Goal: Information Seeking & Learning: Learn about a topic

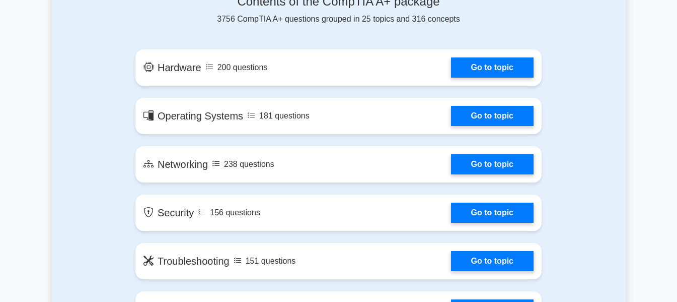
scroll to position [566, 0]
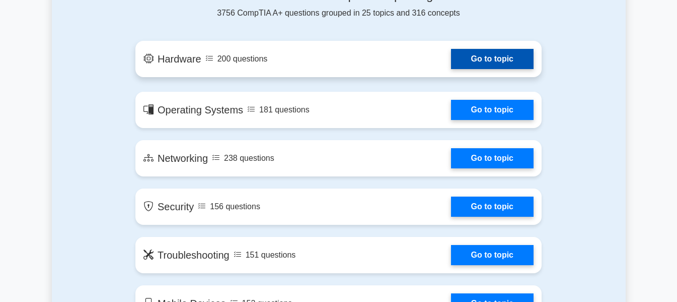
click at [505, 59] on link "Go to topic" at bounding box center [492, 59] width 83 height 20
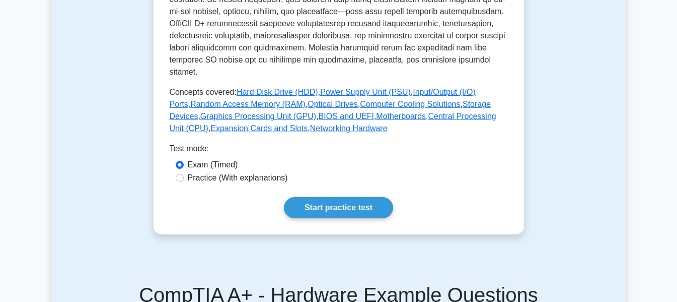
scroll to position [421, 0]
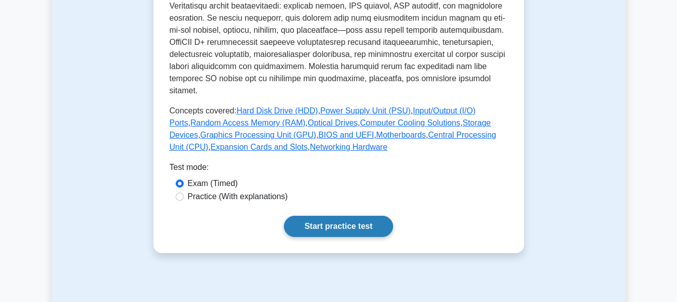
click at [343, 216] on link "Start practice test" at bounding box center [338, 226] width 109 height 21
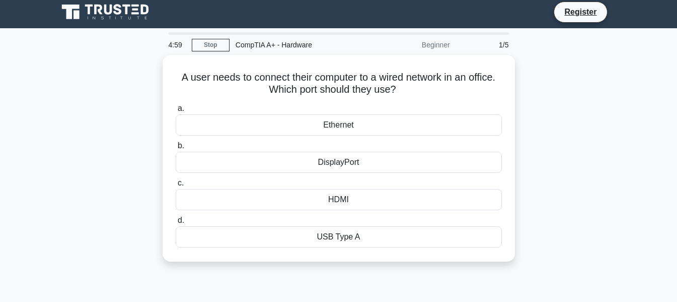
scroll to position [13, 0]
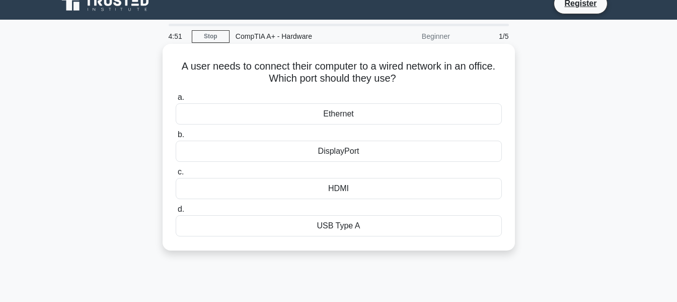
click at [357, 111] on div "Ethernet" at bounding box center [339, 113] width 326 height 21
click at [176, 101] on input "a. Ethernet" at bounding box center [176, 97] width 0 height 7
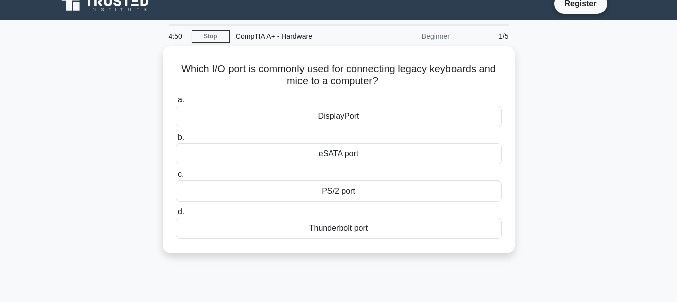
scroll to position [0, 0]
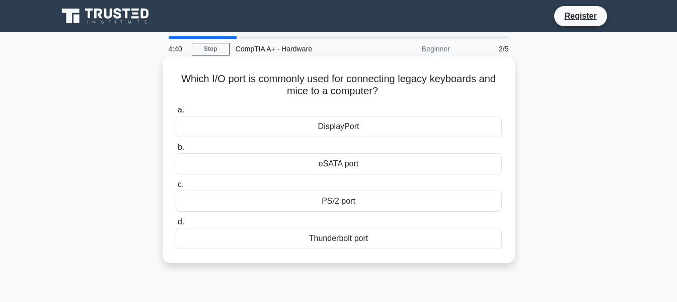
click at [355, 165] on div "eSATA port" at bounding box center [339, 163] width 326 height 21
click at [176, 151] on input "b. eSATA port" at bounding box center [176, 147] width 0 height 7
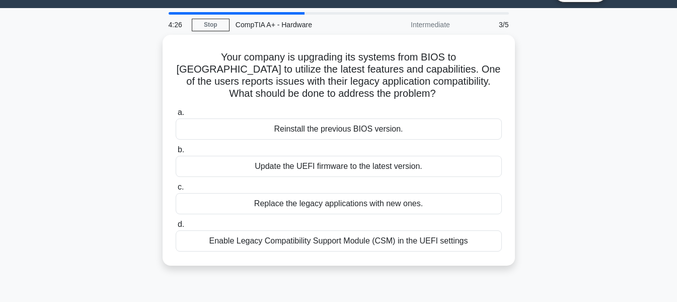
scroll to position [22, 0]
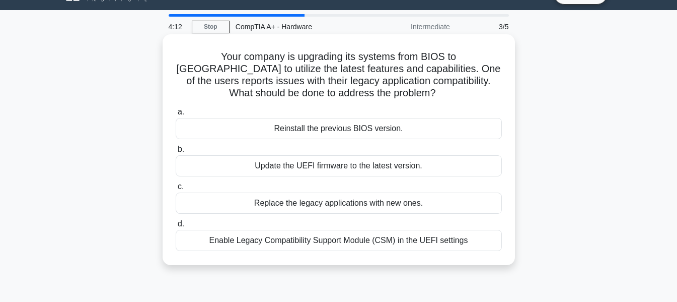
click at [387, 131] on div "Reinstall the previous BIOS version." at bounding box center [339, 128] width 326 height 21
click at [176, 115] on input "a. Reinstall the previous BIOS version." at bounding box center [176, 112] width 0 height 7
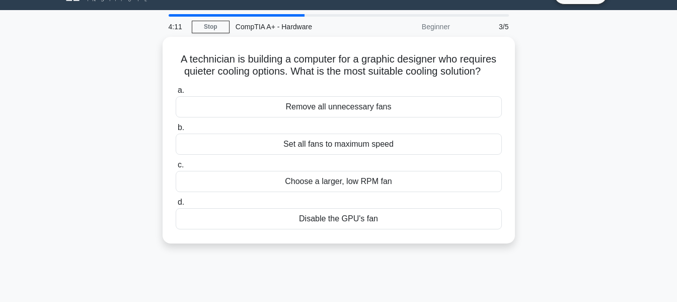
scroll to position [0, 0]
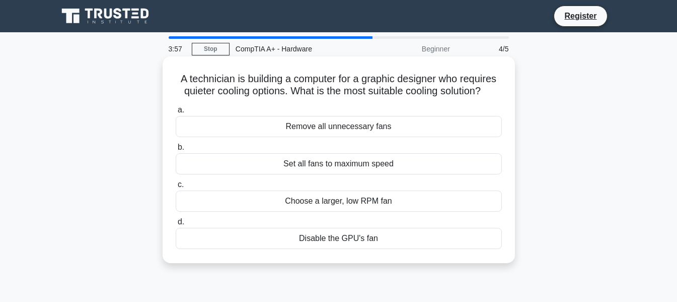
click at [348, 202] on div "Choose a larger, low RPM fan" at bounding box center [339, 200] width 326 height 21
click at [176, 188] on input "c. Choose a larger, low RPM fan" at bounding box center [176, 184] width 0 height 7
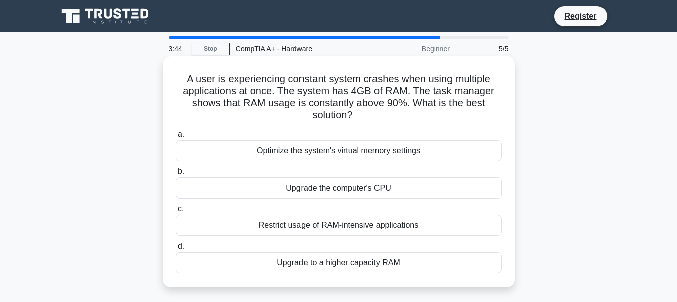
click at [382, 263] on div "Upgrade to a higher capacity RAM" at bounding box center [339, 262] width 326 height 21
click at [176, 249] on input "d. Upgrade to a higher capacity RAM" at bounding box center [176, 246] width 0 height 7
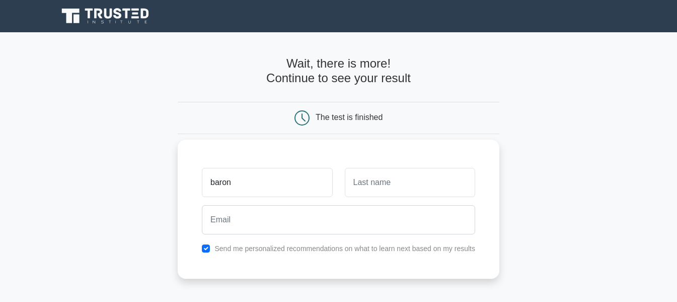
type input "baron"
click at [374, 173] on input "text" at bounding box center [410, 182] width 130 height 29
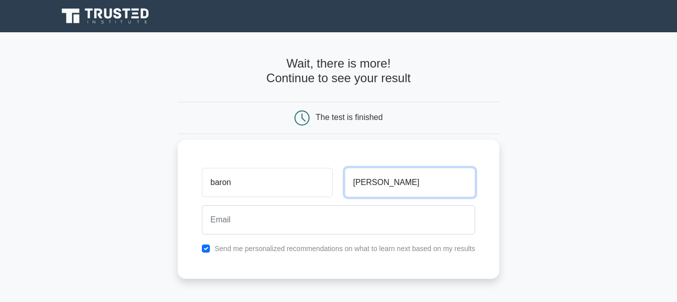
type input "mijares"
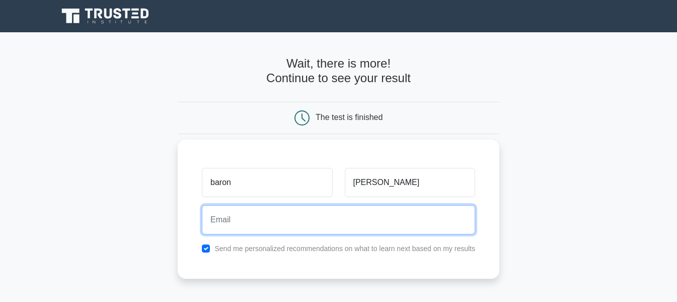
click at [359, 226] on input "email" at bounding box center [338, 219] width 273 height 29
type input "n"
type input "btmijares35@gmail.com"
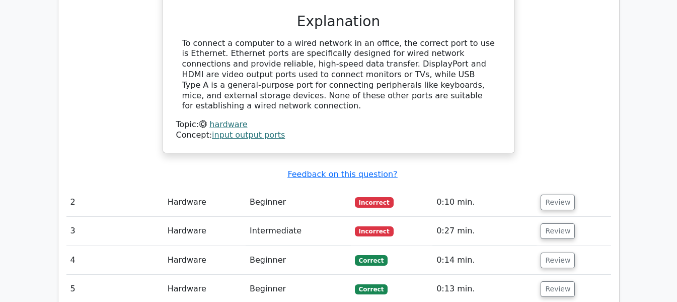
scroll to position [969, 0]
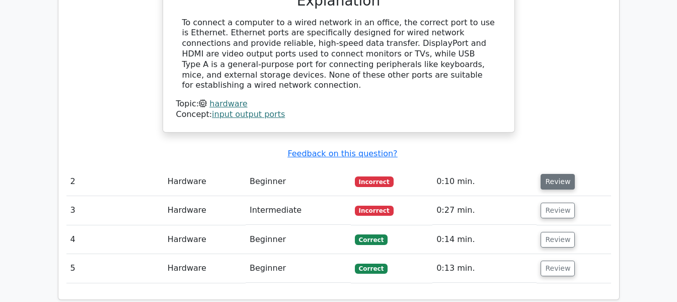
click at [553, 174] on button "Review" at bounding box center [558, 182] width 34 height 16
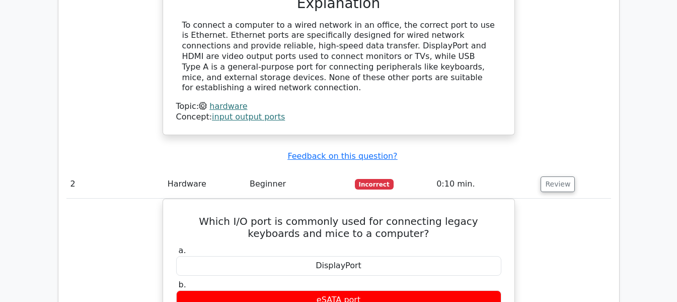
scroll to position [1020, 0]
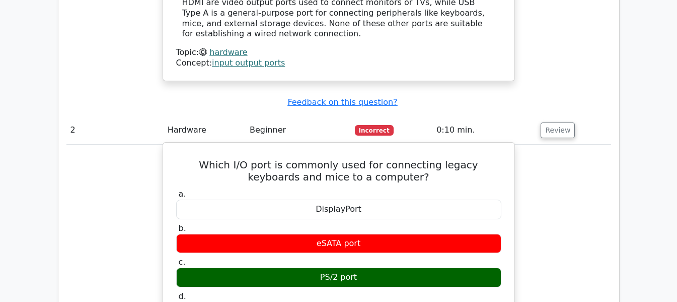
drag, startPoint x: 371, startPoint y: 238, endPoint x: 319, endPoint y: 243, distance: 52.1
click at [319, 267] on div "PS/2 port" at bounding box center [338, 277] width 325 height 20
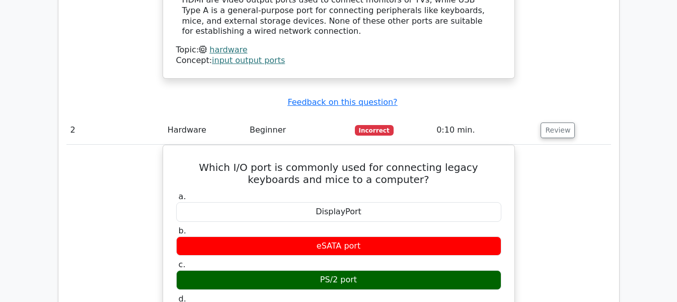
copy div "PS/2 port"
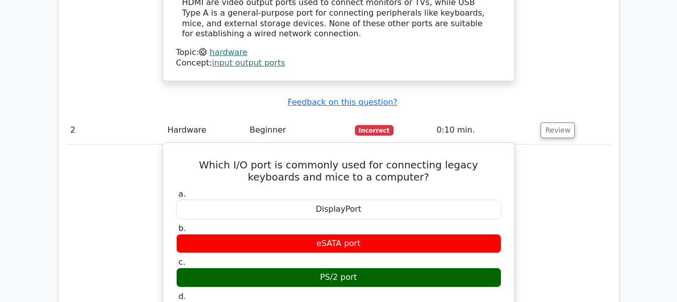
drag, startPoint x: 368, startPoint y: 206, endPoint x: 297, endPoint y: 208, distance: 71.0
click at [297, 234] on div "eSATA port" at bounding box center [338, 244] width 325 height 20
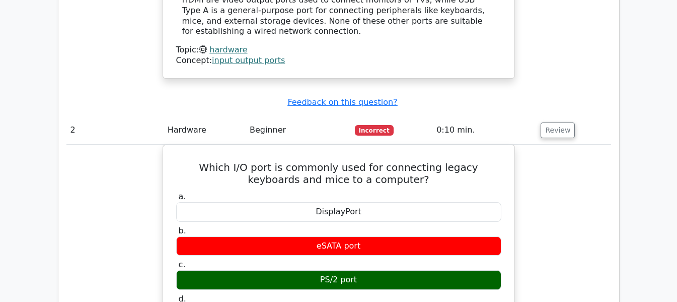
copy div "eSATA port"
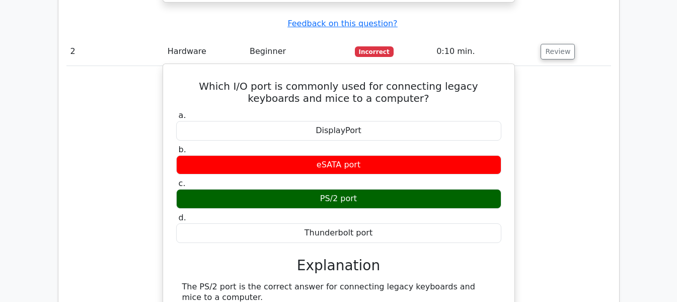
scroll to position [1103, 0]
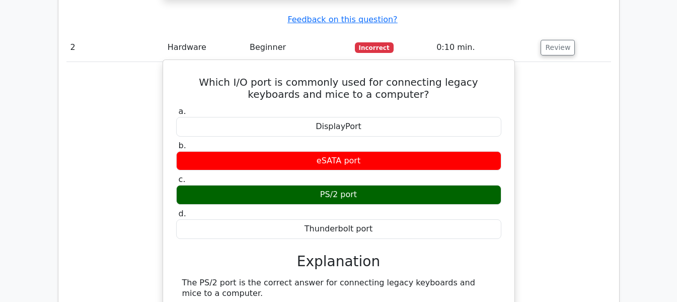
drag, startPoint x: 390, startPoint y: 196, endPoint x: 292, endPoint y: 196, distance: 98.7
click at [292, 219] on div "Thunderbolt port" at bounding box center [338, 229] width 325 height 20
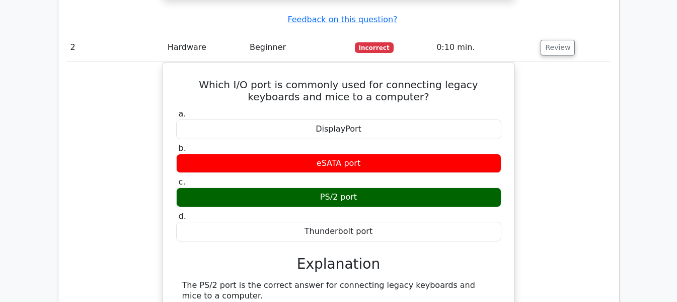
copy div "Thunderbolt port"
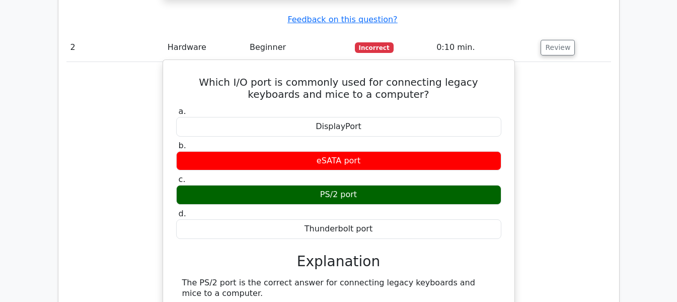
click at [442, 117] on div "DisplayPort" at bounding box center [338, 127] width 325 height 20
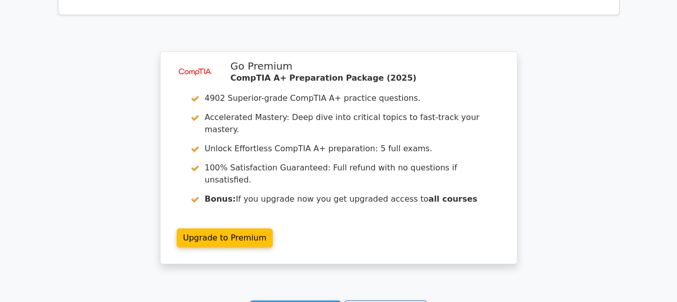
scroll to position [1845, 0]
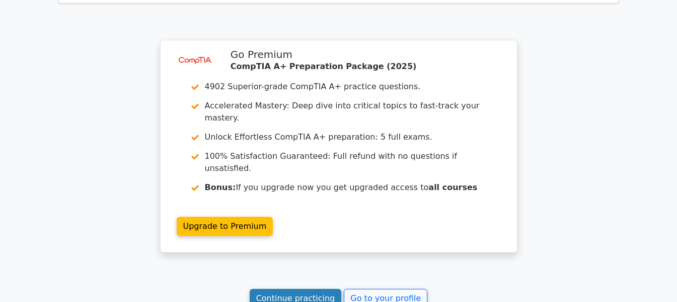
click at [305, 289] on link "Continue practicing" at bounding box center [296, 298] width 92 height 19
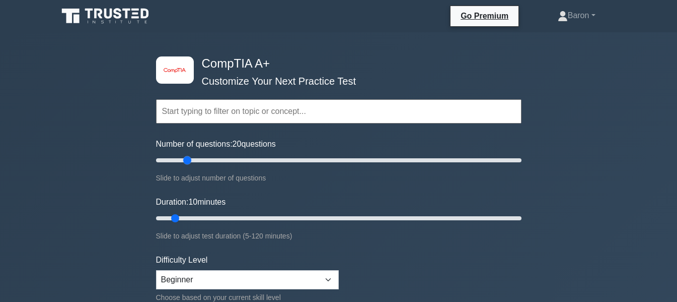
drag, startPoint x: 172, startPoint y: 159, endPoint x: 184, endPoint y: 159, distance: 12.1
type input "20"
click at [184, 159] on input "Number of questions: 20 questions" at bounding box center [339, 160] width 366 height 12
drag, startPoint x: 171, startPoint y: 217, endPoint x: 195, endPoint y: 219, distance: 23.8
type input "15"
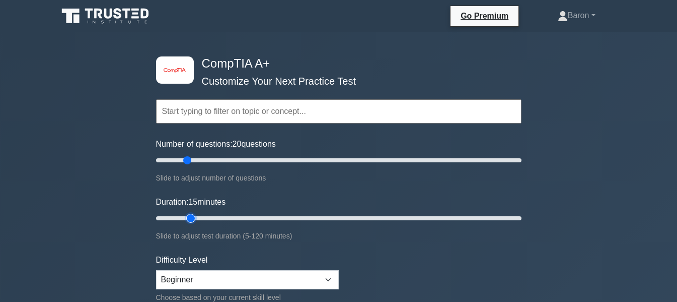
click at [195, 219] on input "Duration: 15 minutes" at bounding box center [339, 218] width 366 height 12
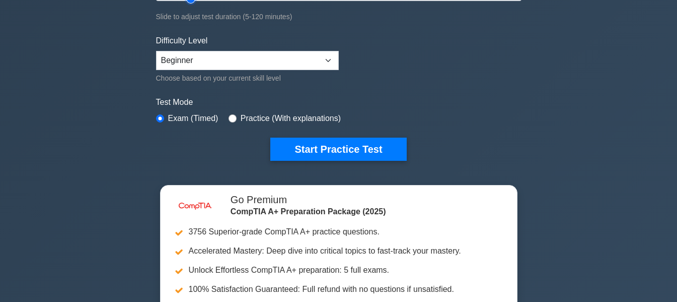
scroll to position [213, 0]
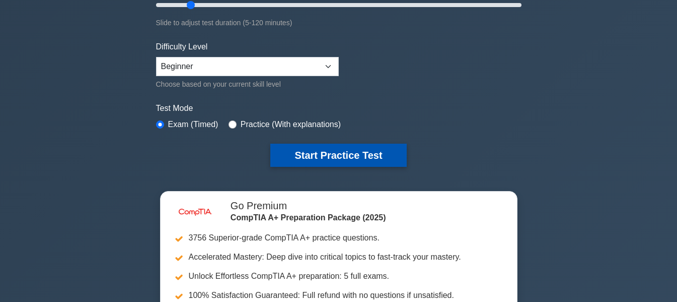
click at [371, 154] on button "Start Practice Test" at bounding box center [338, 155] width 136 height 23
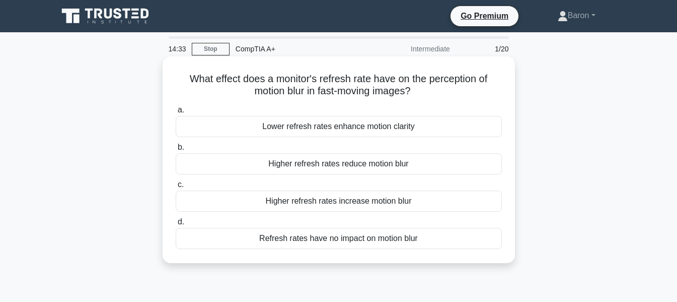
click at [337, 167] on div "Higher refresh rates reduce motion blur" at bounding box center [339, 163] width 326 height 21
click at [176, 151] on input "b. Higher refresh rates reduce motion blur" at bounding box center [176, 147] width 0 height 7
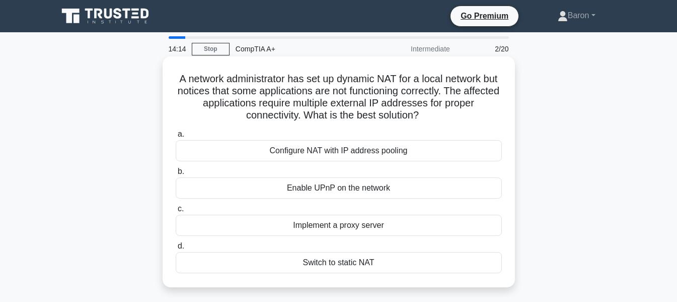
click at [406, 147] on div "Configure NAT with IP address pooling" at bounding box center [339, 150] width 326 height 21
click at [176, 138] on input "a. Configure NAT with IP address pooling" at bounding box center [176, 134] width 0 height 7
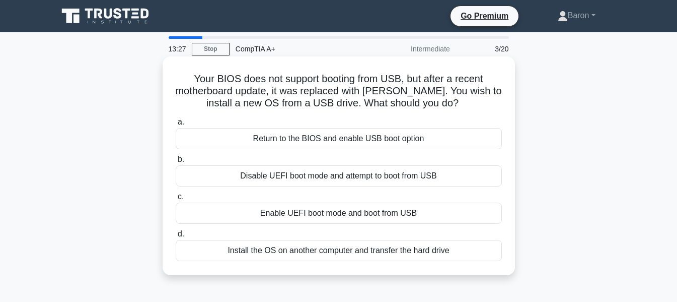
click at [335, 139] on div "Return to the BIOS and enable USB boot option" at bounding box center [339, 138] width 326 height 21
click at [176, 125] on input "a. Return to the BIOS and enable USB boot option" at bounding box center [176, 122] width 0 height 7
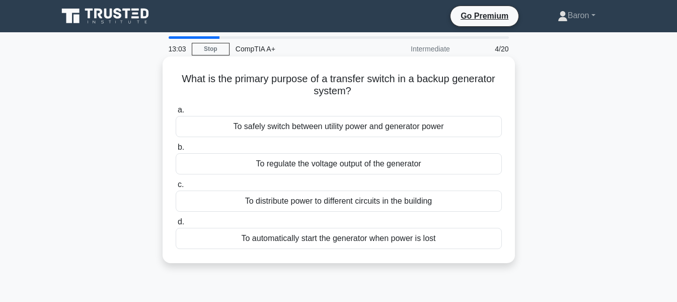
click at [366, 129] on div "To safely switch between utility power and generator power" at bounding box center [339, 126] width 326 height 21
click at [176, 113] on input "a. To safely switch between utility power and generator power" at bounding box center [176, 110] width 0 height 7
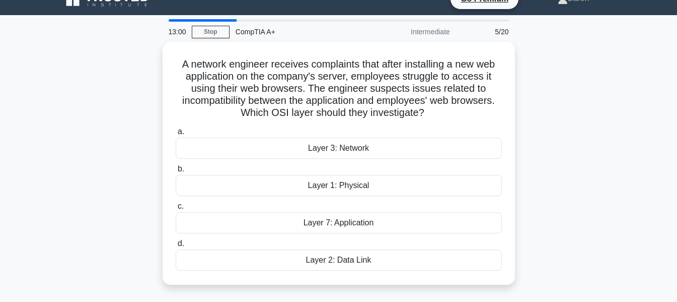
scroll to position [25, 0]
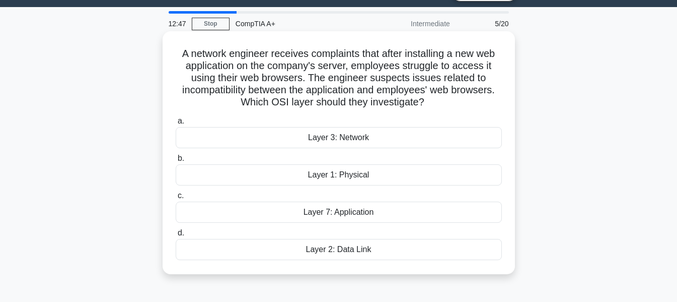
click at [361, 212] on div "Layer 7: Application" at bounding box center [339, 211] width 326 height 21
click at [176, 199] on input "c. Layer 7: Application" at bounding box center [176, 195] width 0 height 7
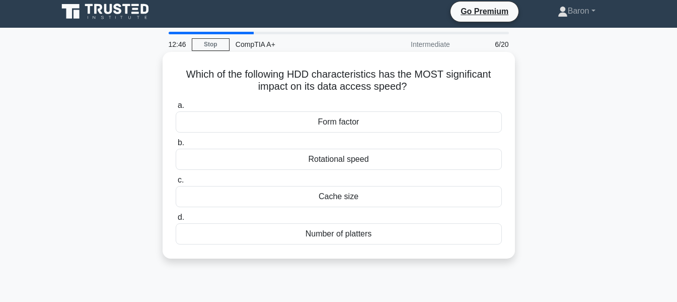
scroll to position [0, 0]
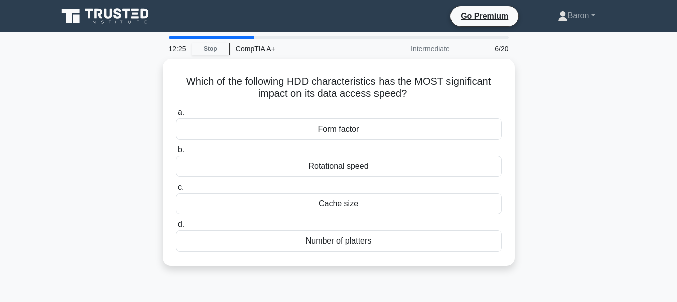
click at [549, 115] on div "Which of the following HDD characteristics has the MOST significant impact on i…" at bounding box center [339, 168] width 574 height 219
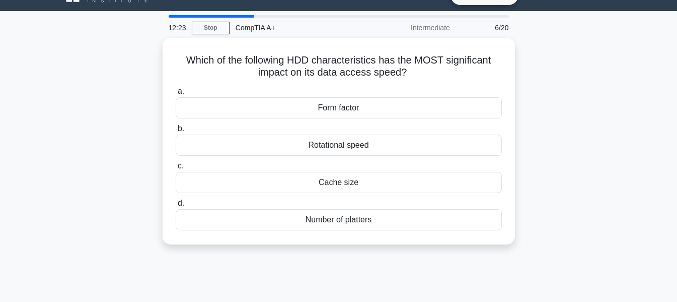
scroll to position [26, 0]
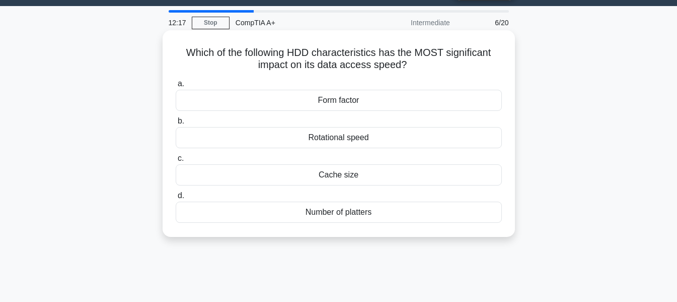
click at [387, 171] on div "Cache size" at bounding box center [339, 174] width 326 height 21
click at [176, 162] on input "c. Cache size" at bounding box center [176, 158] width 0 height 7
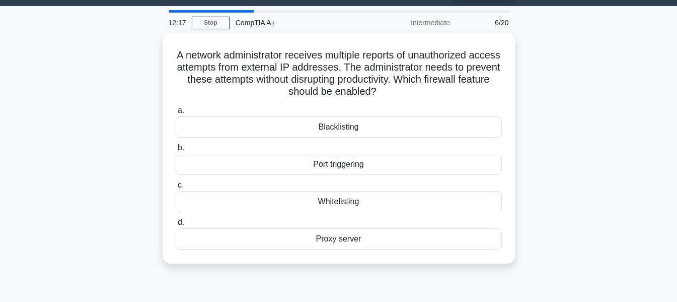
scroll to position [0, 0]
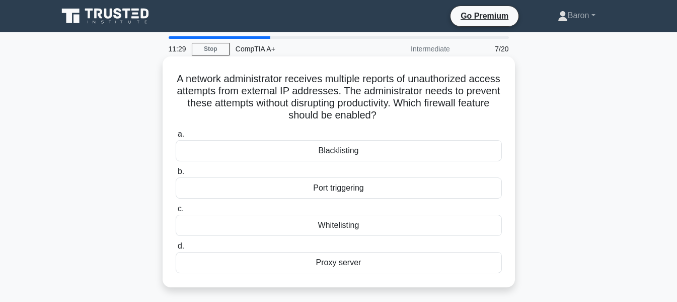
click at [337, 223] on div "Whitelisting" at bounding box center [339, 225] width 326 height 21
click at [176, 212] on input "c. Whitelisting" at bounding box center [176, 209] width 0 height 7
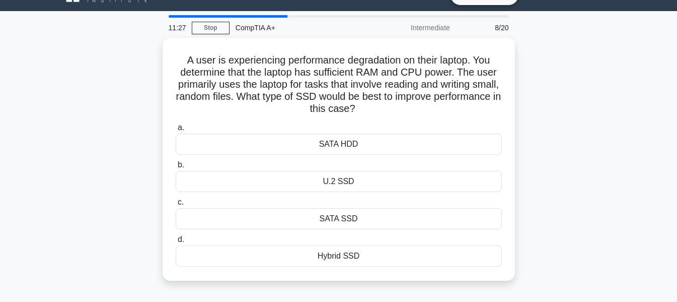
scroll to position [40, 0]
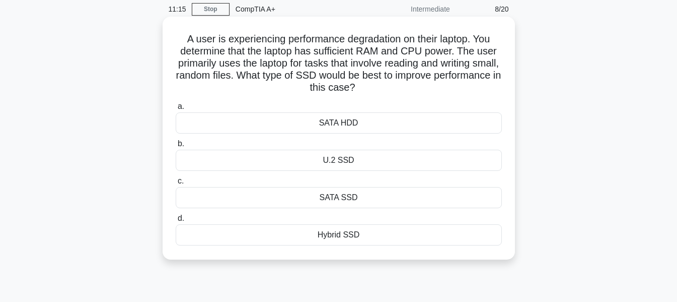
click at [356, 201] on div "SATA SSD" at bounding box center [339, 197] width 326 height 21
click at [176, 184] on input "c. SATA SSD" at bounding box center [176, 181] width 0 height 7
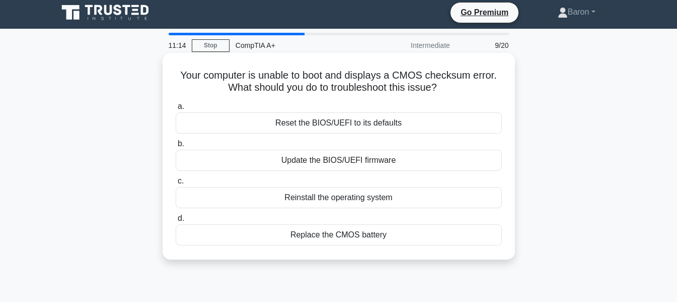
scroll to position [0, 0]
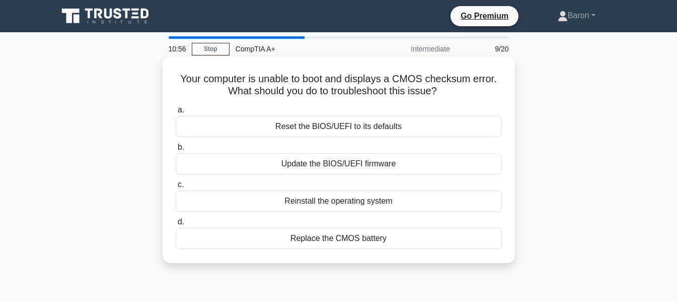
click at [386, 128] on div "Reset the BIOS/UEFI to its defaults" at bounding box center [339, 126] width 326 height 21
click at [176, 113] on input "a. Reset the BIOS/UEFI to its defaults" at bounding box center [176, 110] width 0 height 7
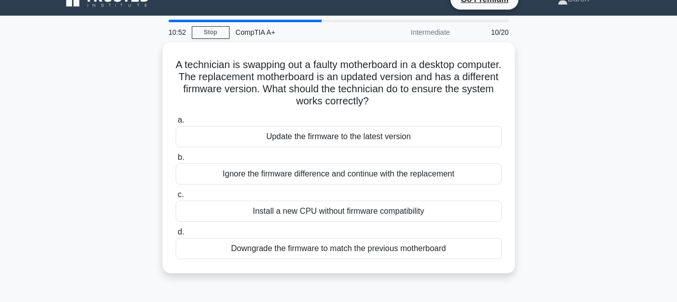
scroll to position [31, 0]
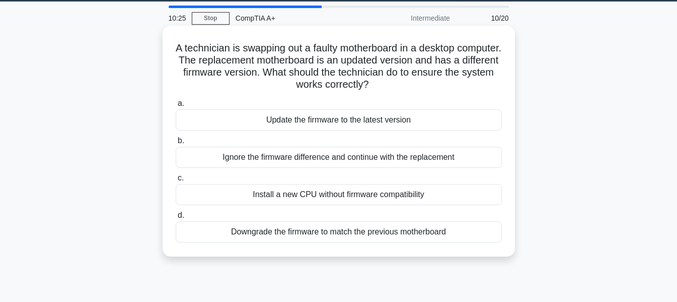
click at [352, 119] on div "Update the firmware to the latest version" at bounding box center [339, 119] width 326 height 21
click at [176, 107] on input "a. Update the firmware to the latest version" at bounding box center [176, 103] width 0 height 7
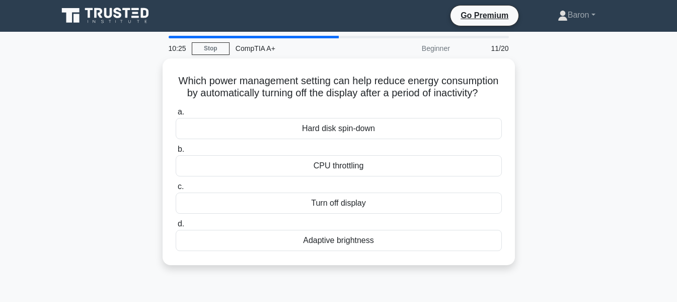
scroll to position [0, 0]
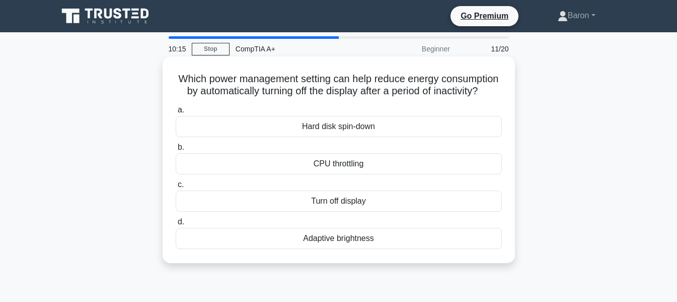
click at [359, 247] on div "Adaptive brightness" at bounding box center [339, 238] width 326 height 21
click at [176, 225] on input "d. Adaptive brightness" at bounding box center [176, 222] width 0 height 7
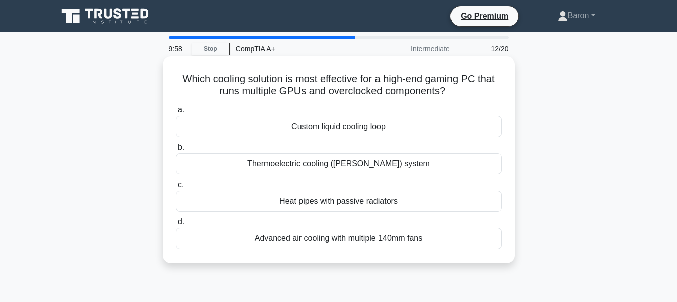
click at [332, 165] on div "Thermoelectric cooling (Peltier) system" at bounding box center [339, 163] width 326 height 21
click at [176, 151] on input "b. Thermoelectric cooling (Peltier) system" at bounding box center [176, 147] width 0 height 7
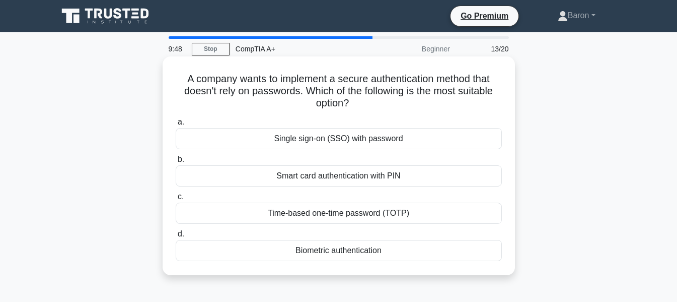
click at [371, 249] on div "Biometric authentication" at bounding box center [339, 250] width 326 height 21
click at [176, 237] on input "d. Biometric authentication" at bounding box center [176, 234] width 0 height 7
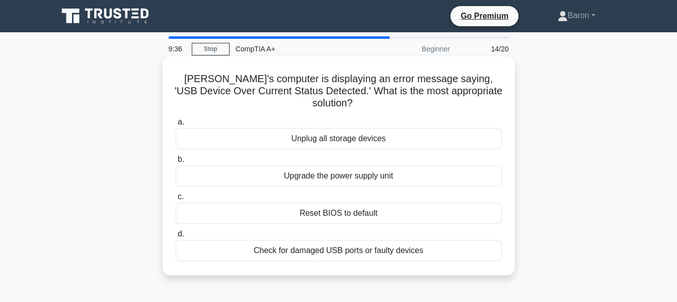
click at [364, 240] on div "Check for damaged USB ports or faulty devices" at bounding box center [339, 250] width 326 height 21
click at [176, 237] on input "d. Check for damaged USB ports or faulty devices" at bounding box center [176, 234] width 0 height 7
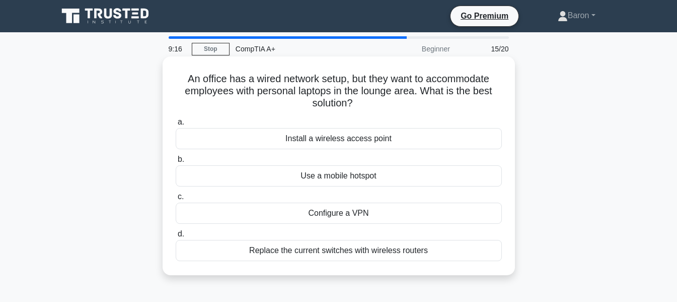
click at [365, 209] on div "Configure a VPN" at bounding box center [339, 212] width 326 height 21
click at [176, 200] on input "c. Configure a VPN" at bounding box center [176, 196] width 0 height 7
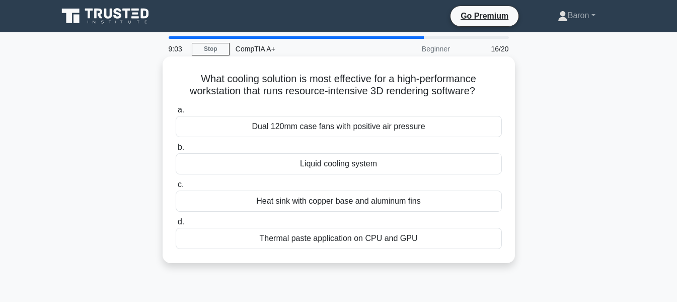
click at [388, 164] on div "Liquid cooling system" at bounding box center [339, 163] width 326 height 21
click at [176, 151] on input "b. Liquid cooling system" at bounding box center [176, 147] width 0 height 7
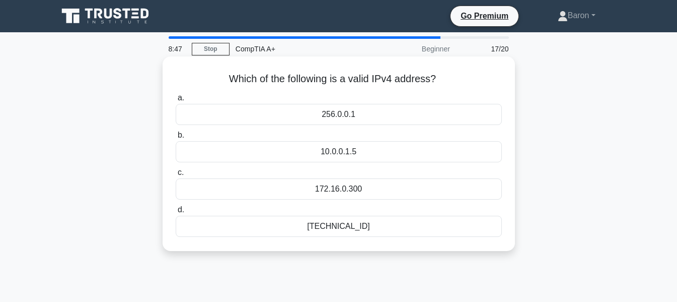
click at [375, 227] on div "192.168.0.1" at bounding box center [339, 226] width 326 height 21
click at [176, 213] on input "d. 192.168.0.1" at bounding box center [176, 210] width 0 height 7
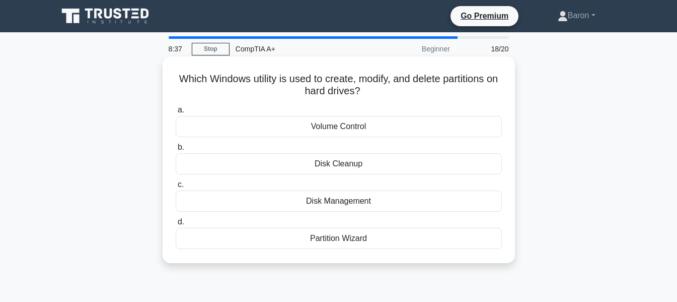
click at [375, 204] on div "Disk Management" at bounding box center [339, 200] width 326 height 21
click at [176, 188] on input "c. Disk Management" at bounding box center [176, 184] width 0 height 7
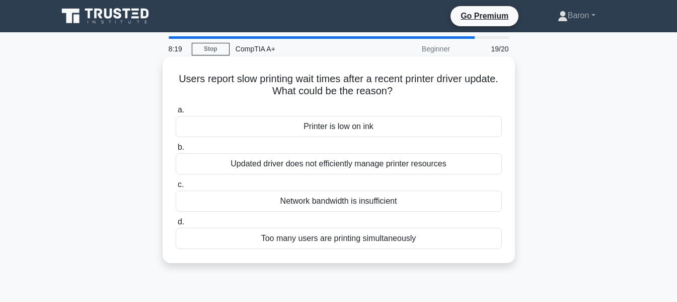
click at [330, 168] on div "Updated driver does not efficiently manage printer resources" at bounding box center [339, 163] width 326 height 21
click at [176, 151] on input "b. Updated driver does not efficiently manage printer resources" at bounding box center [176, 147] width 0 height 7
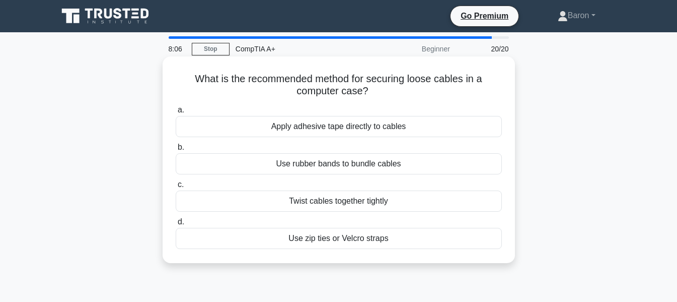
click at [383, 239] on div "Use zip ties or Velcro straps" at bounding box center [339, 238] width 326 height 21
click at [176, 225] on input "d. Use zip ties or Velcro straps" at bounding box center [176, 222] width 0 height 7
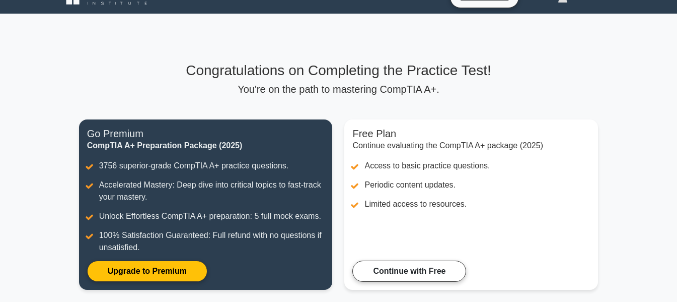
scroll to position [16, 0]
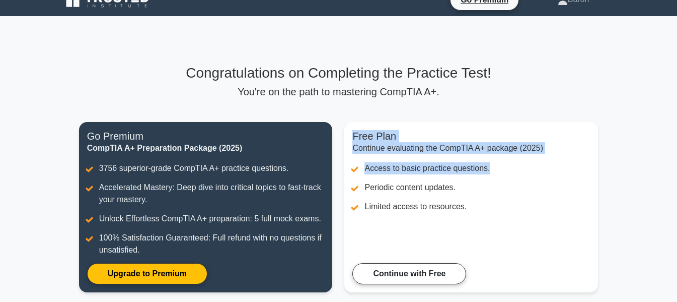
drag, startPoint x: 675, startPoint y: 88, endPoint x: 674, endPoint y: 111, distance: 22.7
click at [674, 111] on main "Congratulations on Completing the Practice Test! You're on the path to masterin…" at bounding box center [338, 184] width 677 height 336
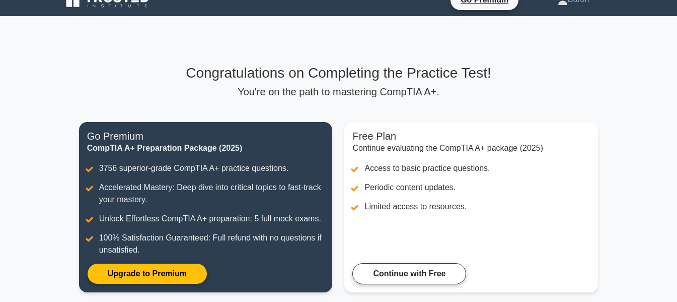
click at [624, 78] on main "Congratulations on Completing the Practice Test! You're on the path to masterin…" at bounding box center [338, 184] width 677 height 336
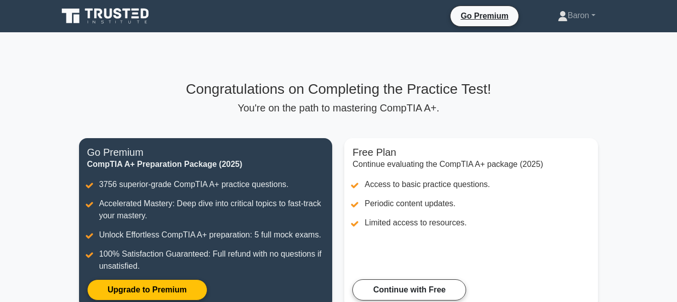
scroll to position [178, 0]
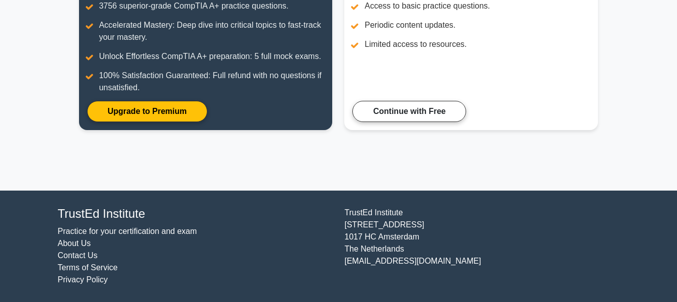
click at [612, 127] on main "Congratulations on Completing the Practice Test! You're on the path to masterin…" at bounding box center [338, 22] width 677 height 336
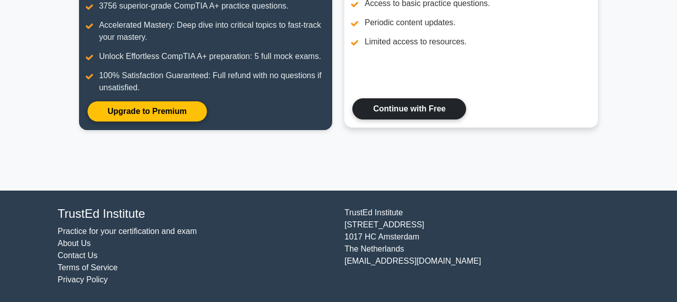
click at [439, 118] on link "Continue with Free" at bounding box center [410, 108] width 114 height 21
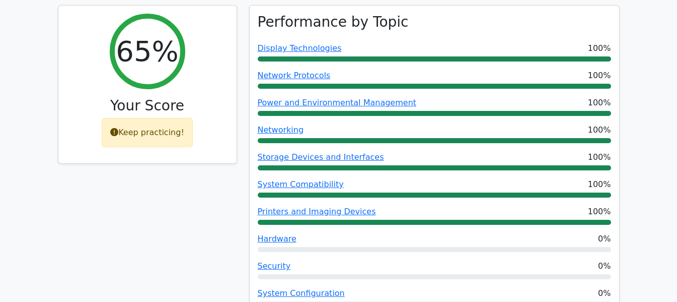
scroll to position [361, 0]
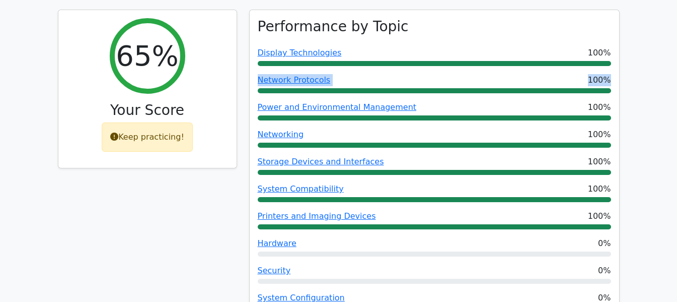
drag, startPoint x: 670, startPoint y: 54, endPoint x: 669, endPoint y: 42, distance: 12.2
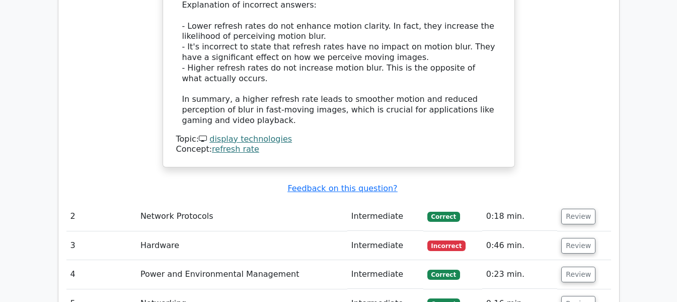
scroll to position [1336, 0]
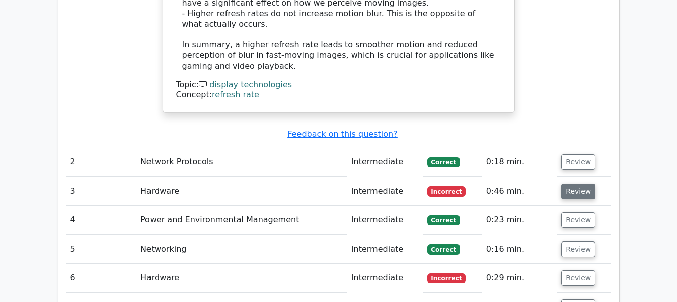
click at [580, 183] on button "Review" at bounding box center [579, 191] width 34 height 16
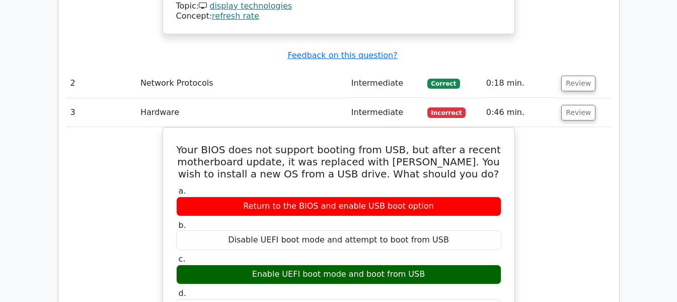
scroll to position [1367, 0]
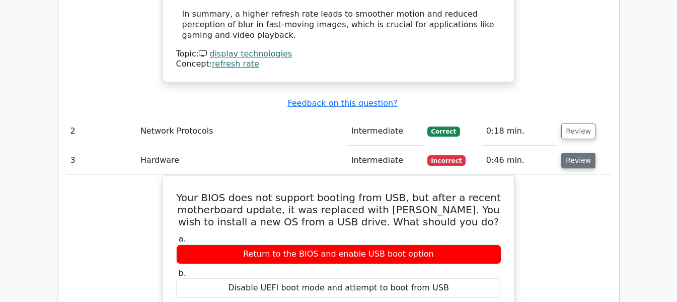
click at [589, 153] on button "Review" at bounding box center [579, 161] width 34 height 16
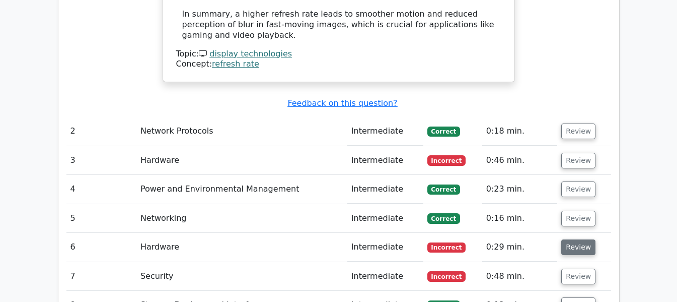
click at [579, 239] on button "Review" at bounding box center [579, 247] width 34 height 16
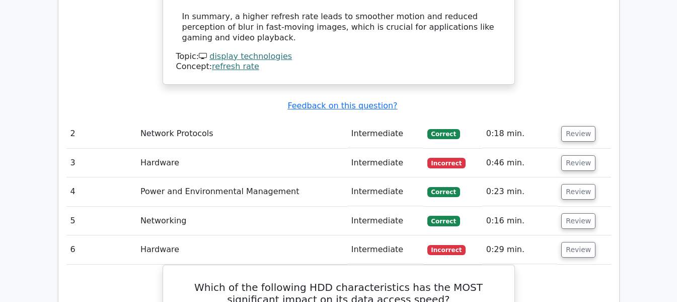
drag, startPoint x: 671, startPoint y: 163, endPoint x: 671, endPoint y: 170, distance: 7.1
click at [671, 170] on main "image/svg+xml Go Premium CompTIA A+ Preparation Package (2025) 4902 Superior-gr…" at bounding box center [338, 91] width 677 height 2853
drag, startPoint x: 676, startPoint y: 156, endPoint x: 674, endPoint y: 174, distance: 18.7
click at [674, 174] on main "image/svg+xml Go Premium CompTIA A+ Preparation Package (2025) 4902 Superior-gr…" at bounding box center [338, 91] width 677 height 2853
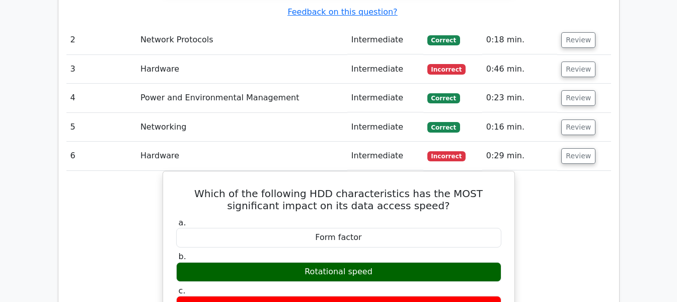
scroll to position [1466, 0]
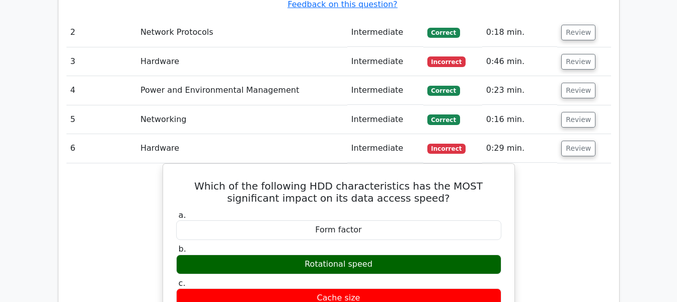
click at [577, 134] on td "Review" at bounding box center [584, 148] width 53 height 29
click at [577, 141] on button "Review" at bounding box center [579, 149] width 34 height 16
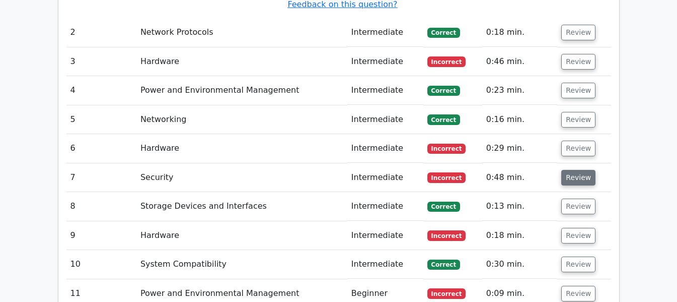
click at [579, 170] on button "Review" at bounding box center [579, 178] width 34 height 16
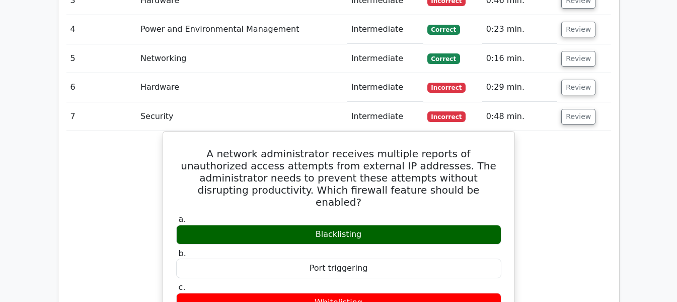
scroll to position [1532, 0]
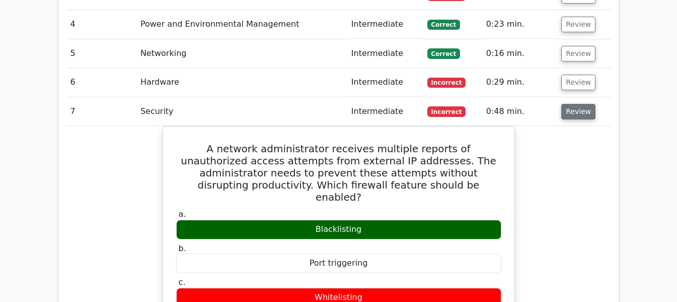
click at [564, 104] on button "Review" at bounding box center [579, 112] width 34 height 16
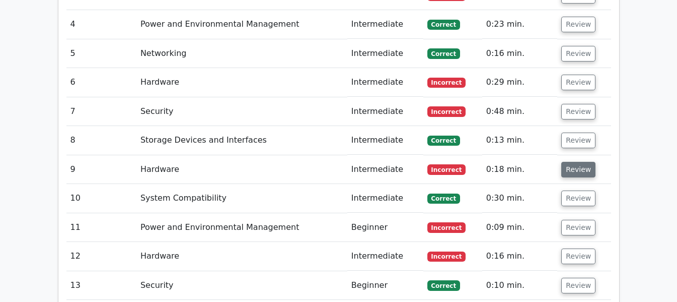
click at [566, 162] on button "Review" at bounding box center [579, 170] width 34 height 16
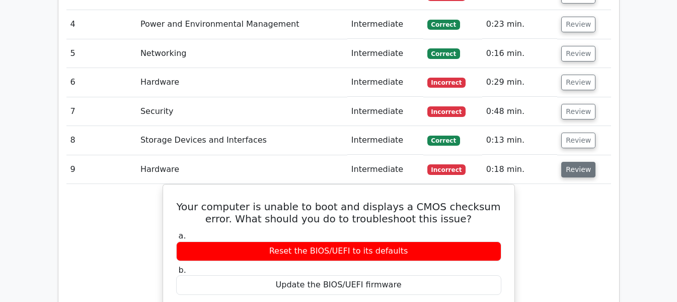
click at [566, 162] on button "Review" at bounding box center [579, 170] width 34 height 16
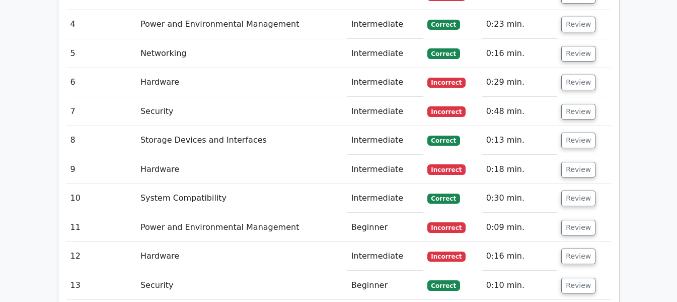
click at [581, 213] on td "Review" at bounding box center [584, 227] width 53 height 29
click at [581, 220] on button "Review" at bounding box center [579, 228] width 34 height 16
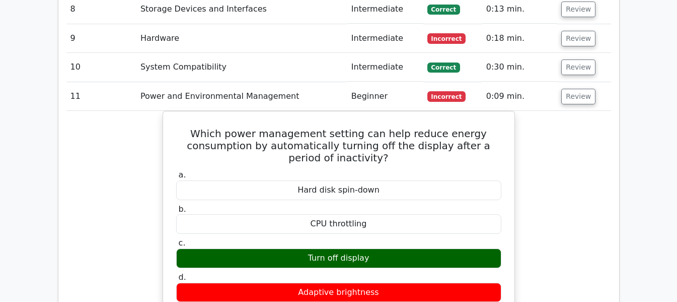
scroll to position [1566, 0]
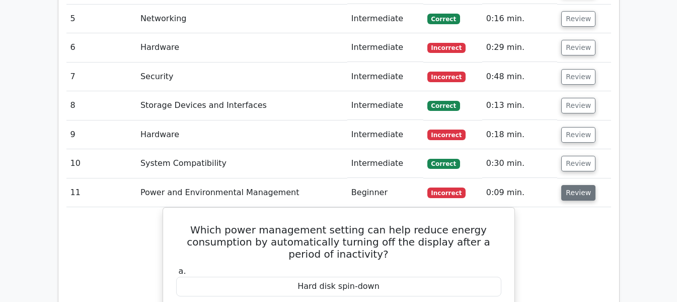
click at [576, 185] on button "Review" at bounding box center [579, 193] width 34 height 16
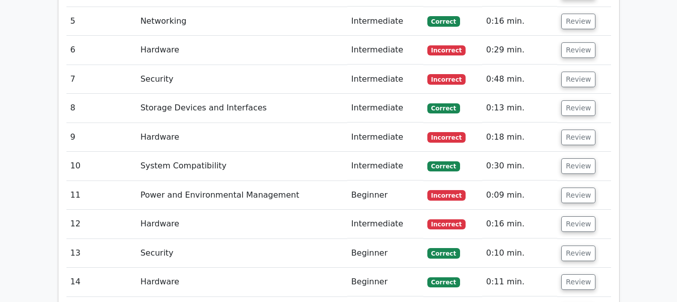
scroll to position [1580, 0]
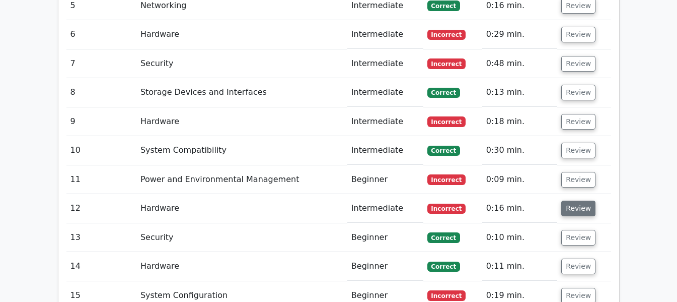
click at [576, 200] on button "Review" at bounding box center [579, 208] width 34 height 16
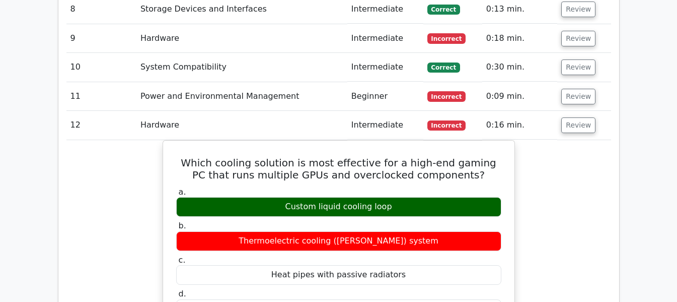
scroll to position [1644, 0]
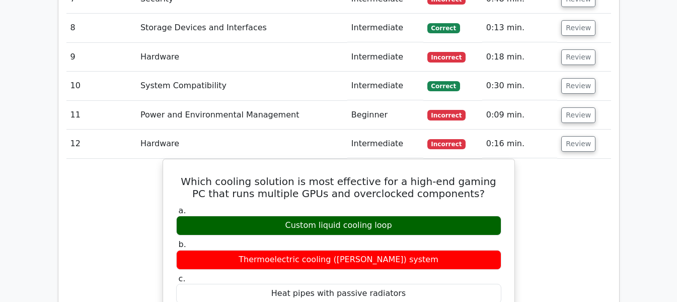
click at [562, 129] on td "Review" at bounding box center [584, 143] width 53 height 29
click at [567, 136] on button "Review" at bounding box center [579, 144] width 34 height 16
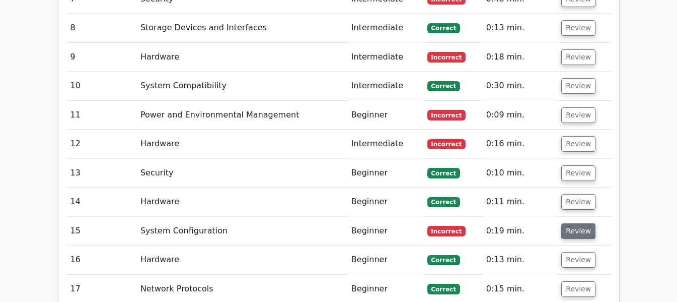
click at [582, 223] on button "Review" at bounding box center [579, 231] width 34 height 16
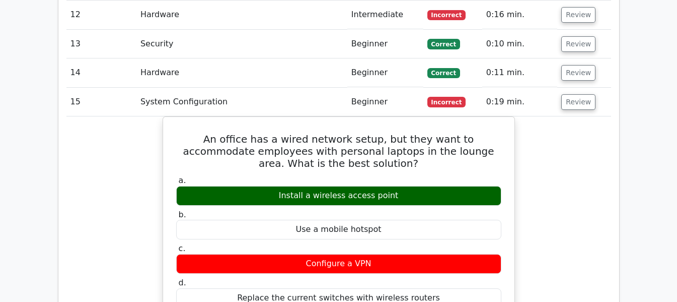
scroll to position [1725, 0]
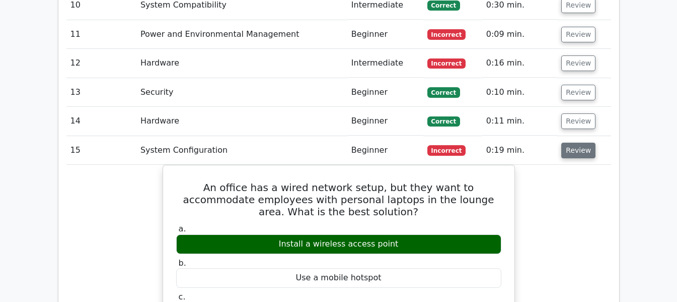
click at [565, 143] on button "Review" at bounding box center [579, 151] width 34 height 16
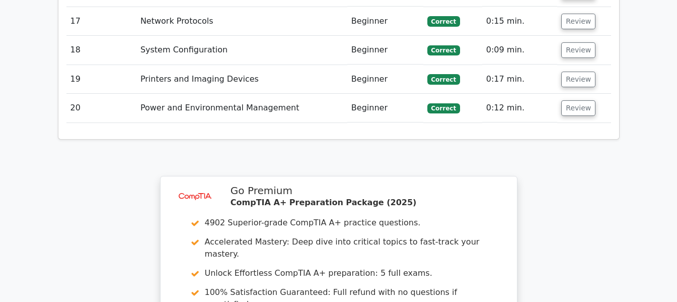
scroll to position [2127, 0]
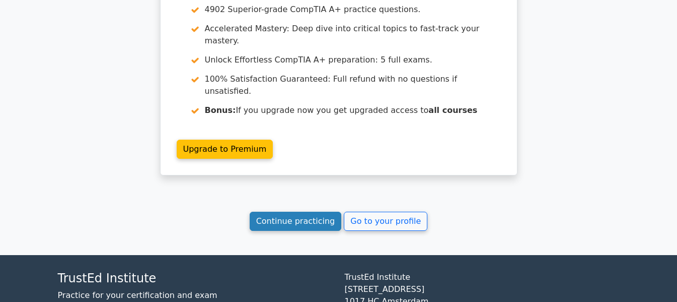
click at [321, 212] on link "Continue practicing" at bounding box center [296, 221] width 92 height 19
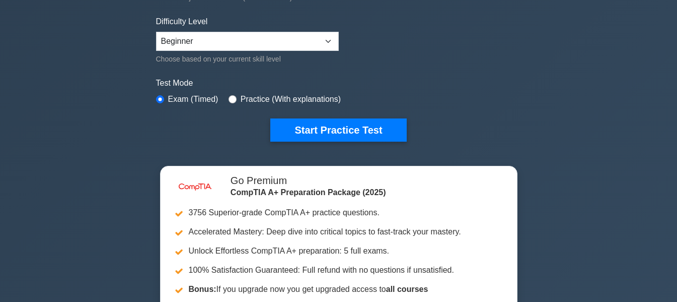
scroll to position [142, 0]
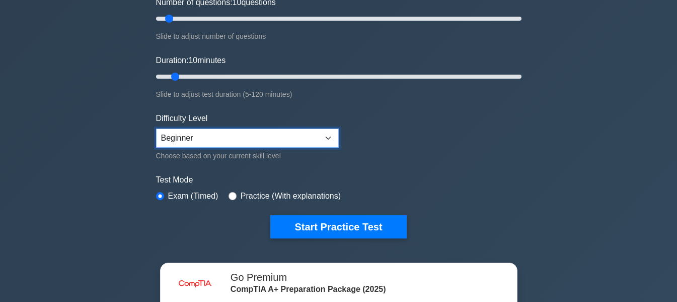
click at [200, 141] on select "Beginner Intermediate Expert" at bounding box center [247, 137] width 183 height 19
click at [156, 128] on select "Beginner Intermediate Expert" at bounding box center [247, 137] width 183 height 19
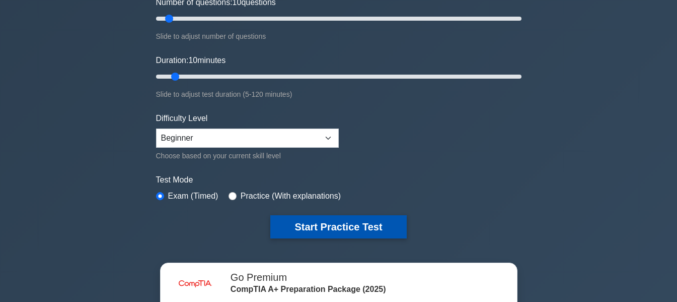
click at [352, 233] on button "Start Practice Test" at bounding box center [338, 226] width 136 height 23
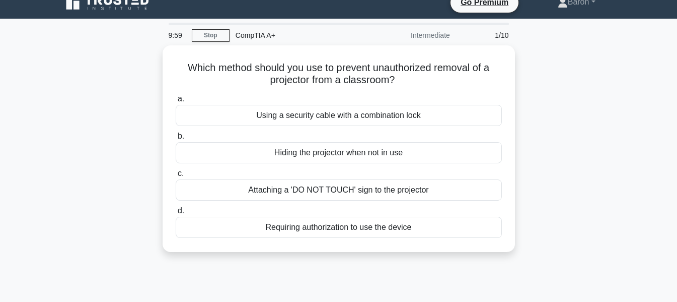
scroll to position [22, 0]
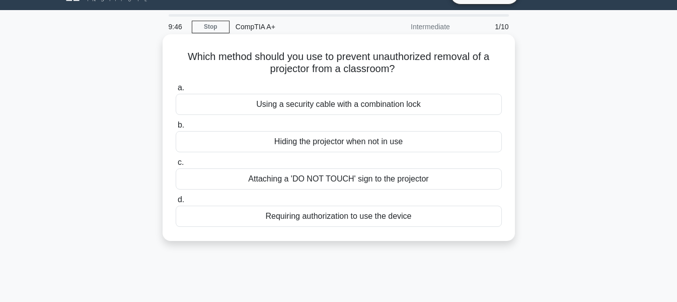
click at [344, 142] on div "Hiding the projector when not in use" at bounding box center [339, 141] width 326 height 21
click at [176, 128] on input "b. Hiding the projector when not in use" at bounding box center [176, 125] width 0 height 7
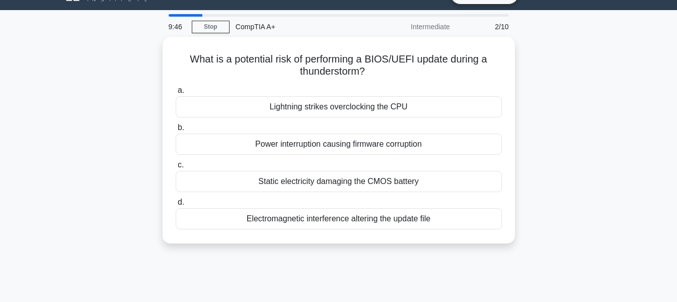
scroll to position [0, 0]
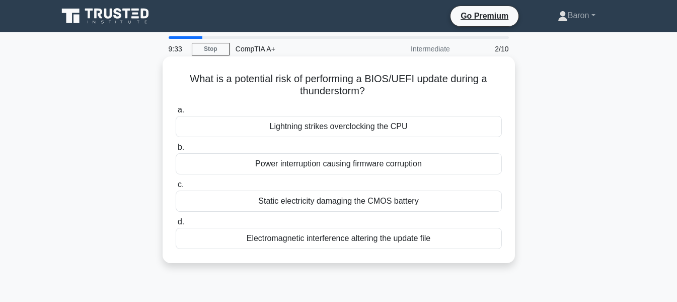
click at [409, 237] on div "Electromagnetic interference altering the update file" at bounding box center [339, 238] width 326 height 21
click at [176, 225] on input "d. Electromagnetic interference altering the update file" at bounding box center [176, 222] width 0 height 7
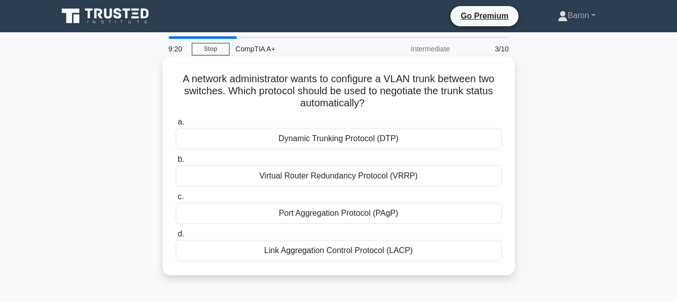
click at [427, 142] on div "Dynamic Trunking Protocol (DTP)" at bounding box center [339, 138] width 326 height 21
click at [176, 125] on input "a. Dynamic Trunking Protocol (DTP)" at bounding box center [176, 122] width 0 height 7
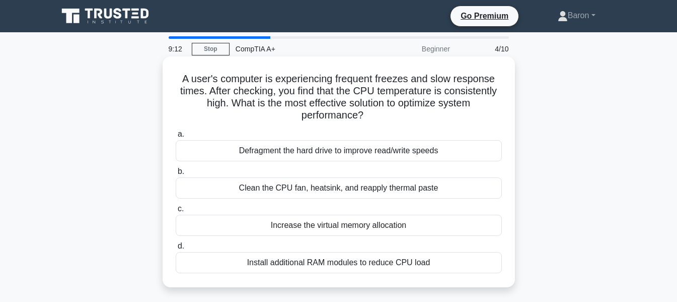
click at [353, 190] on div "Clean the CPU fan, heatsink, and reapply thermal paste" at bounding box center [339, 187] width 326 height 21
click at [176, 175] on input "b. Clean the CPU fan, heatsink, and reapply thermal paste" at bounding box center [176, 171] width 0 height 7
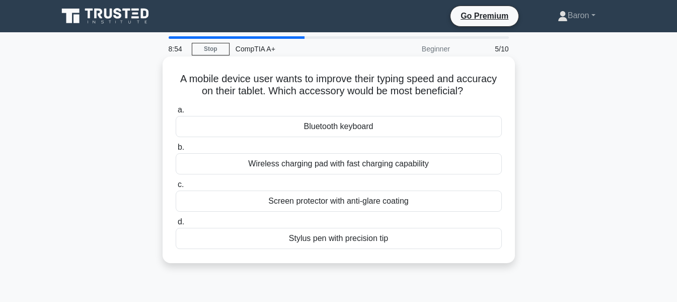
click at [334, 132] on div "Bluetooth keyboard" at bounding box center [339, 126] width 326 height 21
click at [176, 113] on input "a. Bluetooth keyboard" at bounding box center [176, 110] width 0 height 7
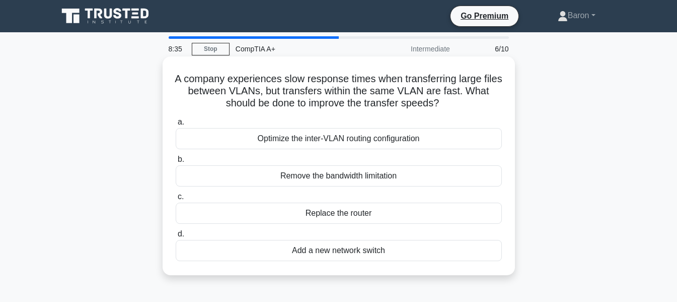
click at [328, 140] on div "Optimize the inter-VLAN routing configuration" at bounding box center [339, 138] width 326 height 21
click at [176, 125] on input "a. Optimize the inter-VLAN routing configuration" at bounding box center [176, 122] width 0 height 7
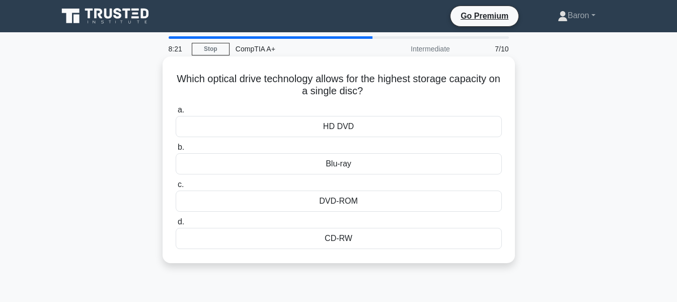
click at [351, 129] on div "HD DVD" at bounding box center [339, 126] width 326 height 21
click at [176, 113] on input "a. HD DVD" at bounding box center [176, 110] width 0 height 7
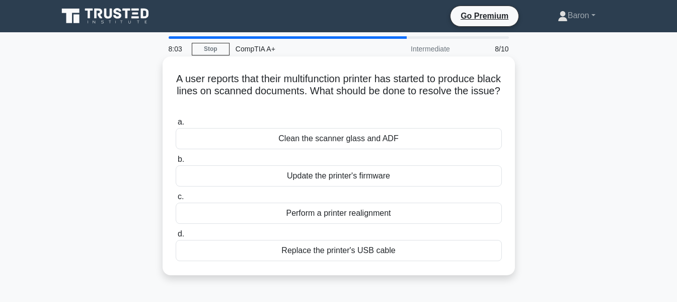
click at [359, 213] on div "Perform a printer realignment" at bounding box center [339, 212] width 326 height 21
click at [176, 200] on input "c. Perform a printer realignment" at bounding box center [176, 196] width 0 height 7
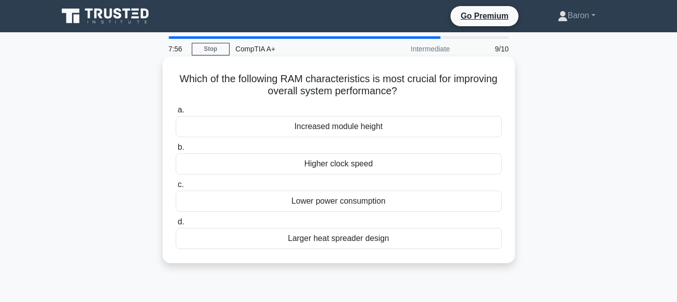
click at [377, 163] on div "Higher clock speed" at bounding box center [339, 163] width 326 height 21
click at [176, 151] on input "b. Higher clock speed" at bounding box center [176, 147] width 0 height 7
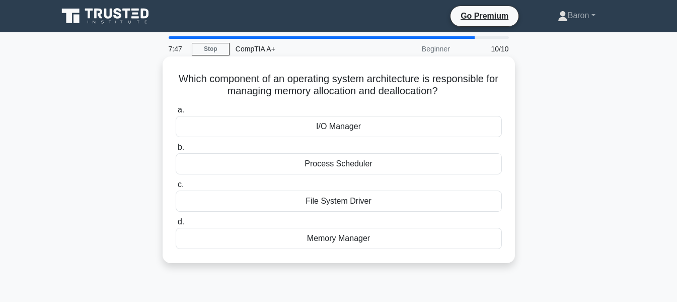
click at [346, 236] on div "Memory Manager" at bounding box center [339, 238] width 326 height 21
click at [176, 225] on input "d. Memory Manager" at bounding box center [176, 222] width 0 height 7
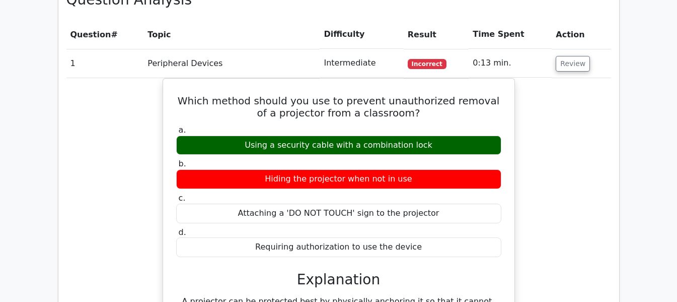
scroll to position [784, 0]
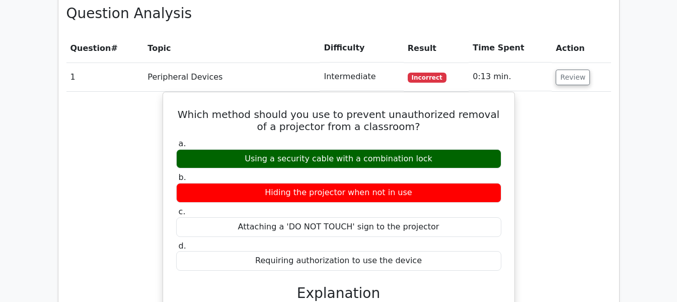
click at [676, 146] on main "image/svg+xml Go Premium CompTIA A+ Preparation Package (2025) 4902 Superior-gr…" at bounding box center [338, 166] width 677 height 1837
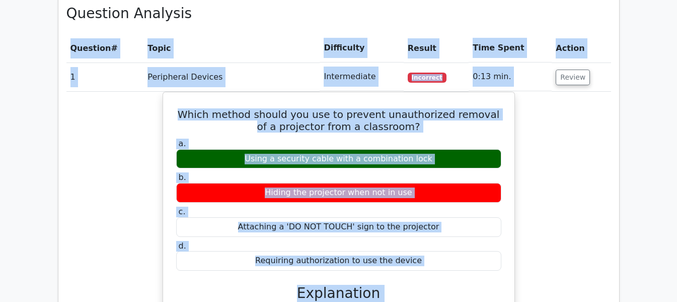
click at [676, 142] on main "image/svg+xml Go Premium CompTIA A+ Preparation Package (2025) 4902 Superior-gr…" at bounding box center [338, 166] width 677 height 1837
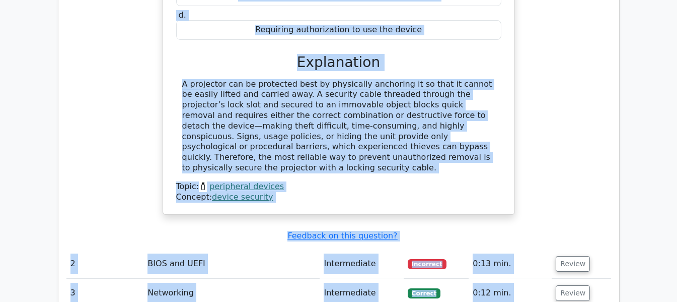
scroll to position [1118, 0]
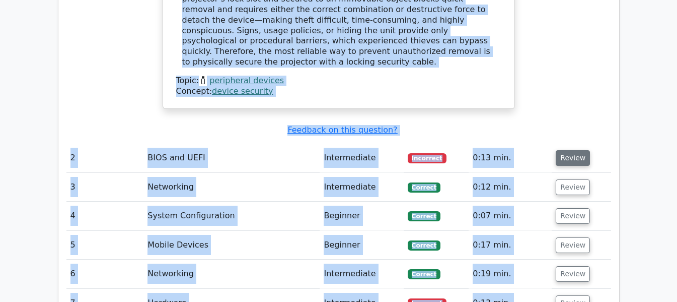
click at [576, 150] on button "Review" at bounding box center [573, 158] width 34 height 16
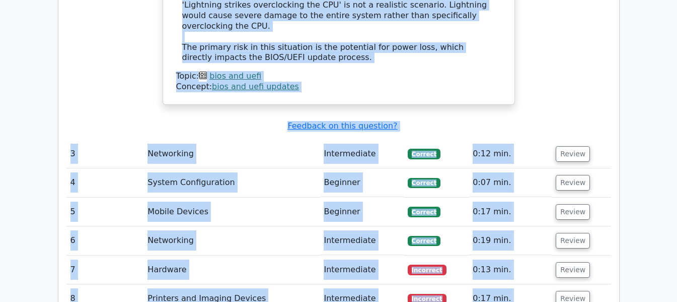
scroll to position [1749, 0]
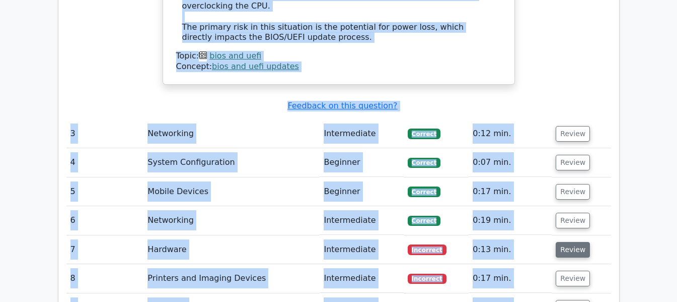
click at [566, 242] on button "Review" at bounding box center [573, 250] width 34 height 16
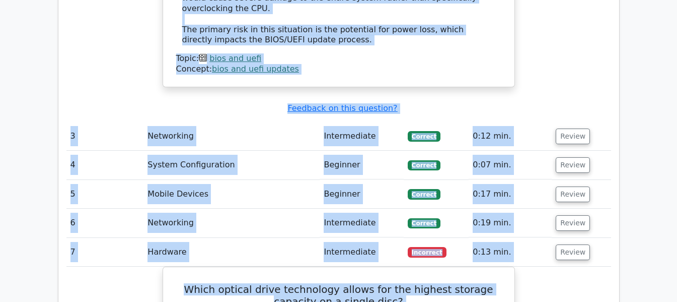
scroll to position [1812, 0]
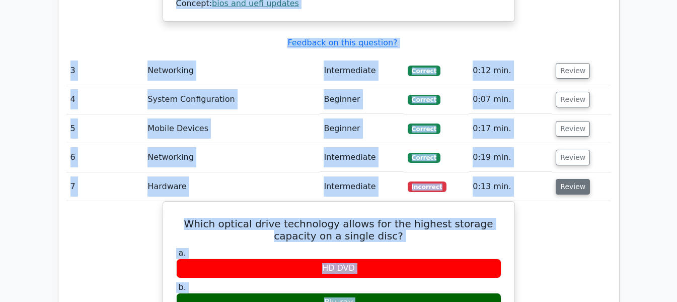
click at [571, 179] on button "Review" at bounding box center [573, 187] width 34 height 16
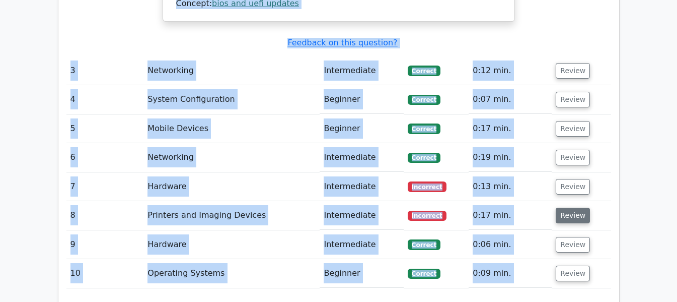
click at [568, 208] on button "Review" at bounding box center [573, 216] width 34 height 16
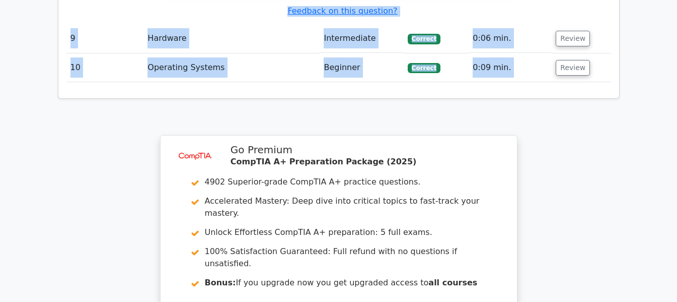
scroll to position [2448, 0]
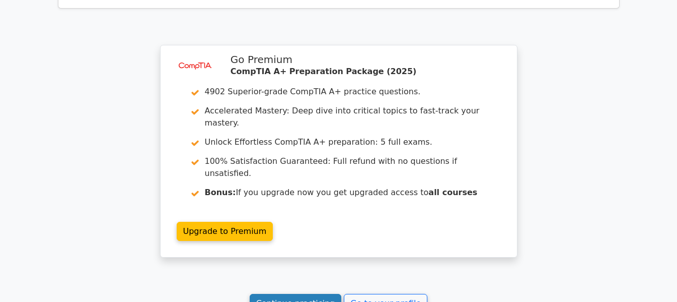
click at [315, 294] on link "Continue practicing" at bounding box center [296, 303] width 92 height 19
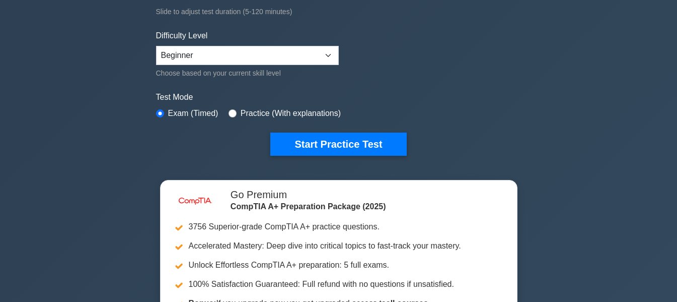
scroll to position [290, 0]
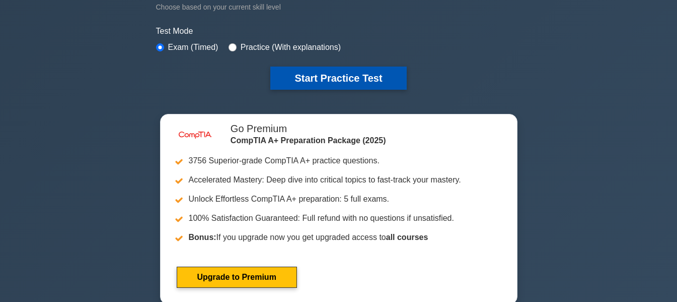
click at [378, 81] on button "Start Practice Test" at bounding box center [338, 77] width 136 height 23
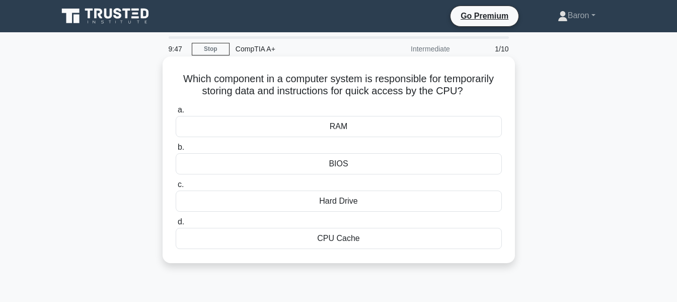
click at [349, 126] on div "RAM" at bounding box center [339, 126] width 326 height 21
click at [176, 113] on input "a. RAM" at bounding box center [176, 110] width 0 height 7
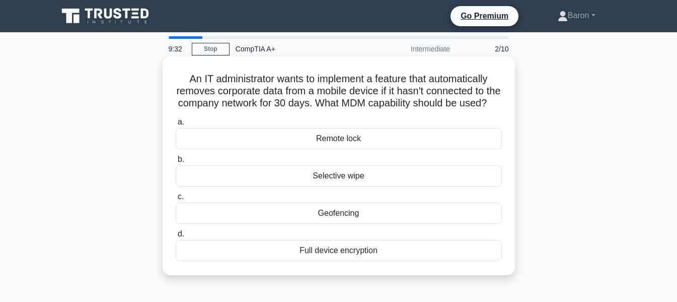
click at [375, 186] on div "Selective wipe" at bounding box center [339, 175] width 326 height 21
click at [176, 163] on input "b. Selective wipe" at bounding box center [176, 159] width 0 height 7
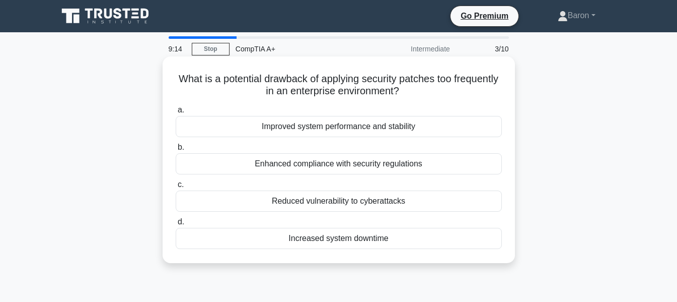
click at [332, 202] on div "Reduced vulnerability to cyberattacks" at bounding box center [339, 200] width 326 height 21
click at [176, 188] on input "c. Reduced vulnerability to cyberattacks" at bounding box center [176, 184] width 0 height 7
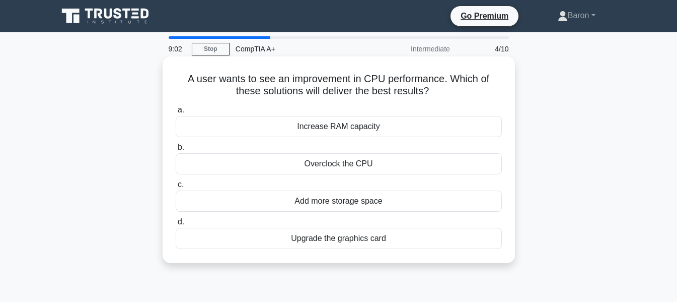
click at [379, 127] on div "Increase RAM capacity" at bounding box center [339, 126] width 326 height 21
click at [176, 113] on input "a. Increase RAM capacity" at bounding box center [176, 110] width 0 height 7
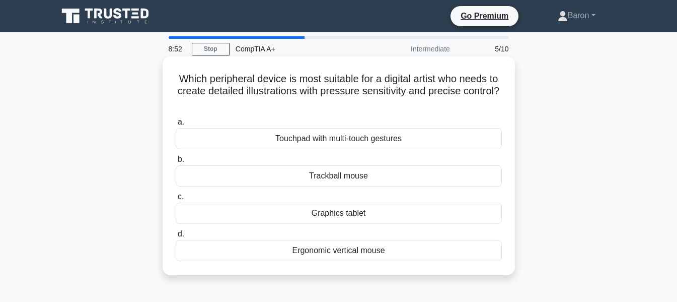
click at [346, 142] on div "Touchpad with multi-touch gestures" at bounding box center [339, 138] width 326 height 21
click at [176, 125] on input "a. Touchpad with multi-touch gestures" at bounding box center [176, 122] width 0 height 7
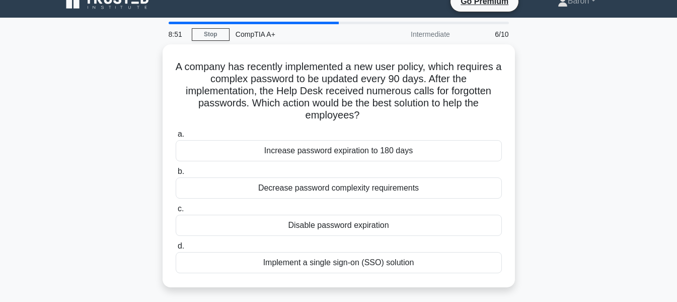
scroll to position [40, 0]
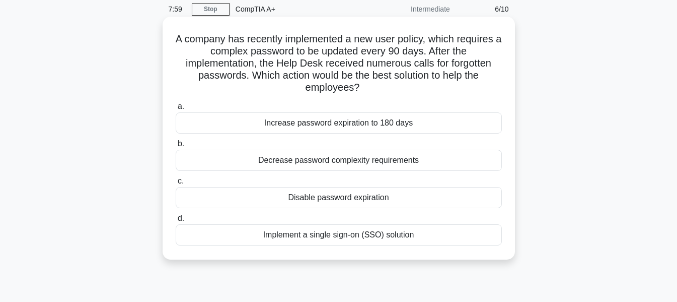
click at [366, 237] on div "Implement a single sign-on (SSO) solution" at bounding box center [339, 234] width 326 height 21
click at [176, 222] on input "d. Implement a single sign-on (SSO) solution" at bounding box center [176, 218] width 0 height 7
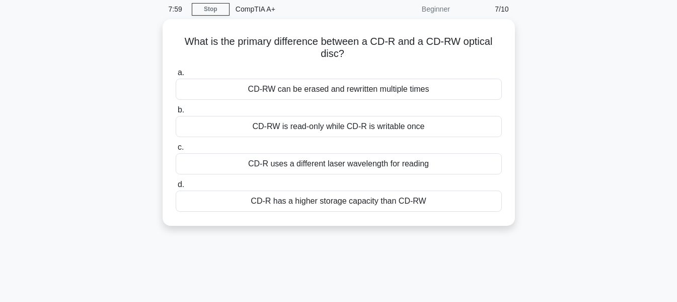
scroll to position [0, 0]
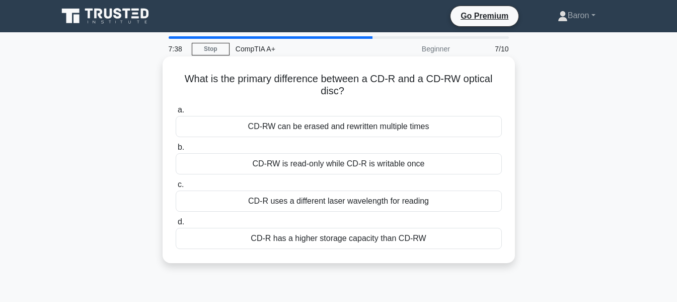
click at [303, 129] on div "CD-RW can be erased and rewritten multiple times" at bounding box center [339, 126] width 326 height 21
click at [176, 113] on input "a. CD-RW can be erased and rewritten multiple times" at bounding box center [176, 110] width 0 height 7
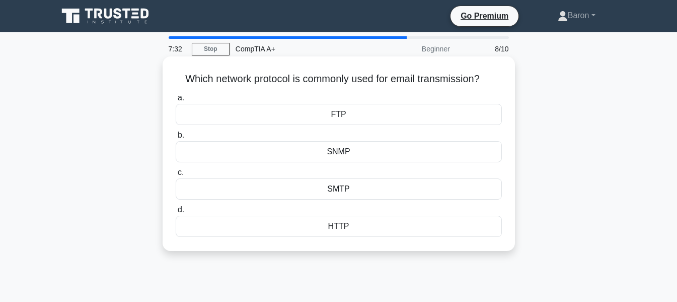
click at [315, 117] on div "FTP" at bounding box center [339, 114] width 326 height 21
click at [176, 101] on input "a. FTP" at bounding box center [176, 98] width 0 height 7
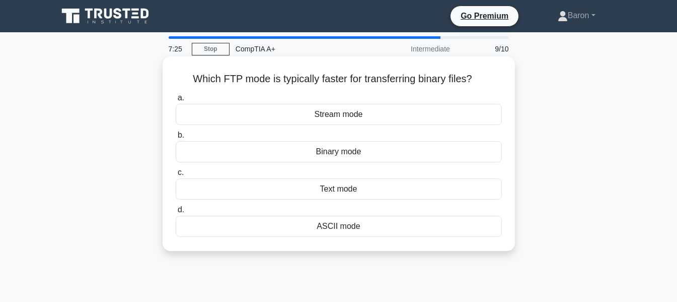
click at [332, 155] on div "Binary mode" at bounding box center [339, 151] width 326 height 21
click at [176, 139] on input "b. Binary mode" at bounding box center [176, 135] width 0 height 7
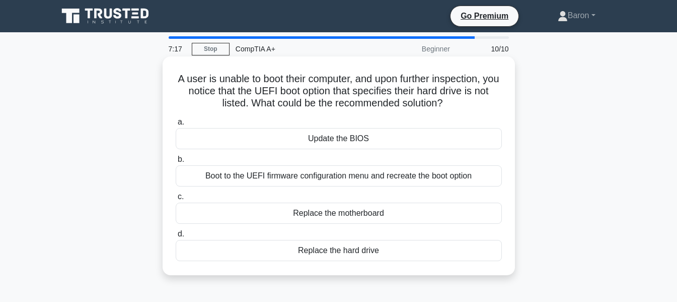
click at [322, 171] on div "Boot to the UEFI firmware configuration menu and recreate the boot option" at bounding box center [339, 175] width 326 height 21
click at [176, 163] on input "b. Boot to the UEFI firmware configuration menu and recreate the boot option" at bounding box center [176, 159] width 0 height 7
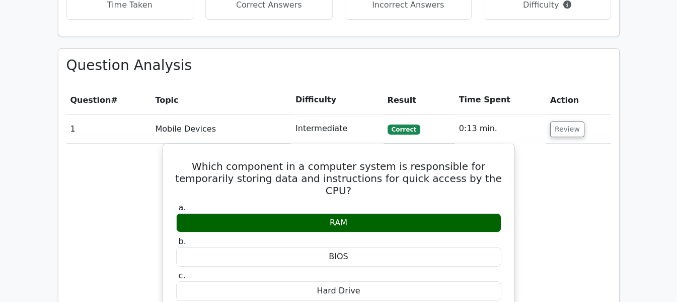
scroll to position [691, 0]
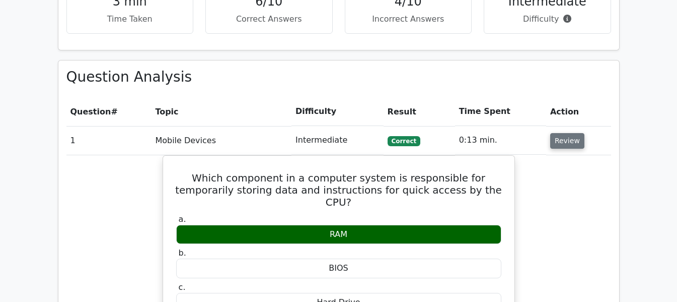
click at [563, 133] on button "Review" at bounding box center [568, 141] width 34 height 16
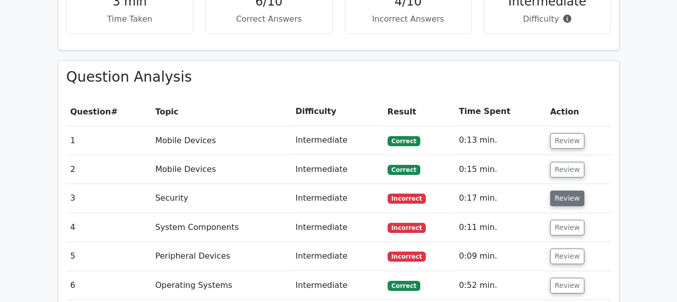
click at [571, 190] on button "Review" at bounding box center [568, 198] width 34 height 16
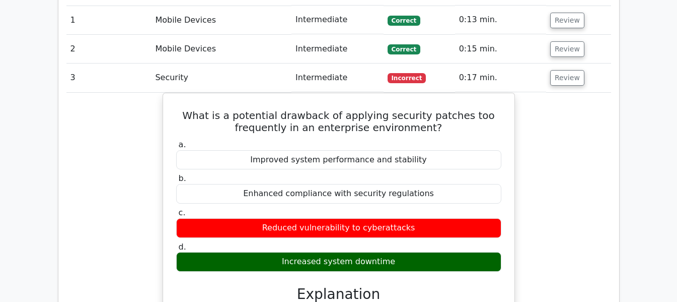
scroll to position [795, 0]
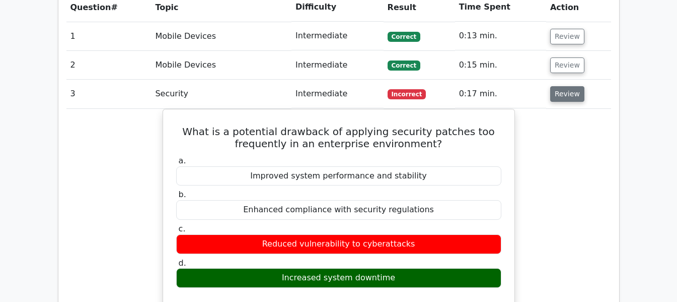
click at [559, 86] on button "Review" at bounding box center [568, 94] width 34 height 16
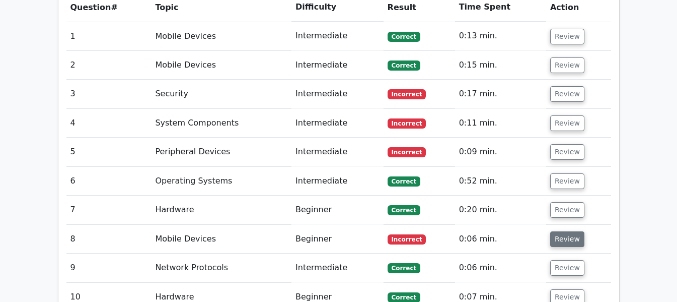
click at [557, 231] on button "Review" at bounding box center [568, 239] width 34 height 16
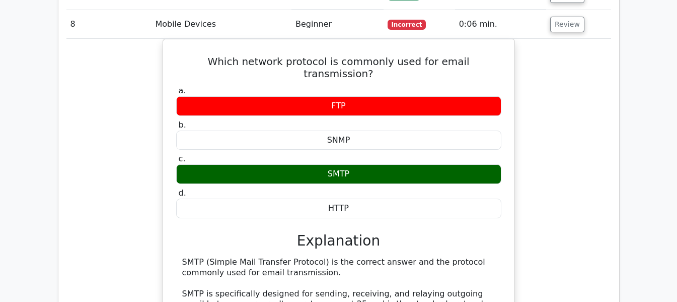
scroll to position [935, 0]
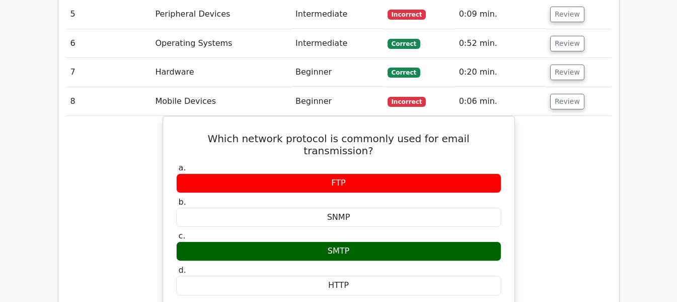
click at [677, 147] on main "image/svg+xml Go Premium CompTIA A+ Preparation Package (2025) 4902 Superior-gr…" at bounding box center [338, 39] width 677 height 1884
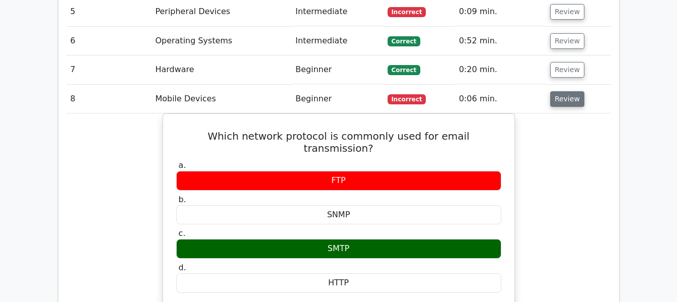
click at [561, 91] on button "Review" at bounding box center [568, 99] width 34 height 16
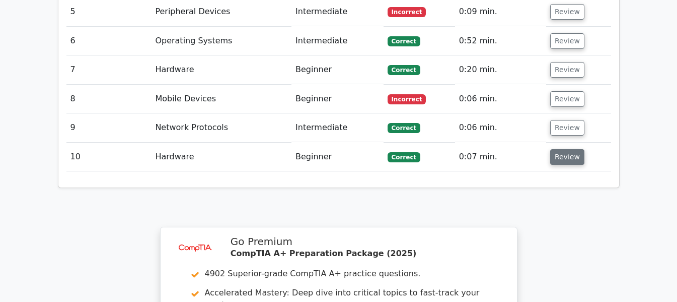
click at [564, 149] on button "Review" at bounding box center [568, 157] width 34 height 16
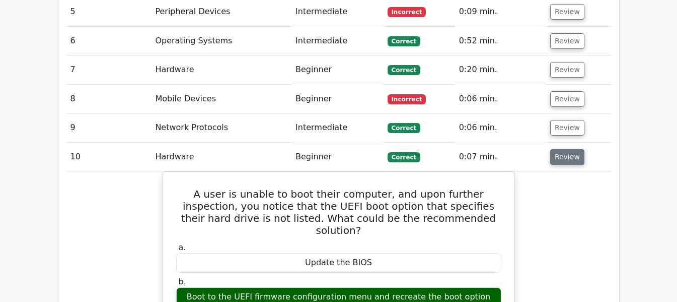
click at [563, 149] on button "Review" at bounding box center [568, 157] width 34 height 16
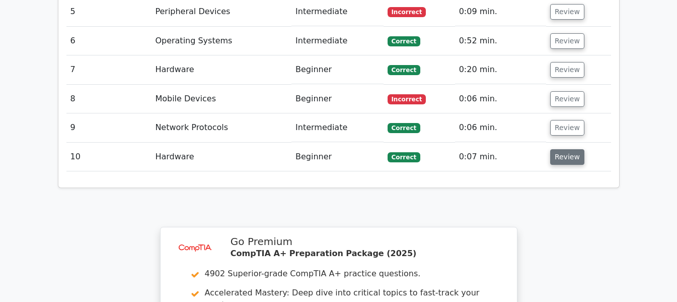
click at [563, 149] on button "Review" at bounding box center [568, 157] width 34 height 16
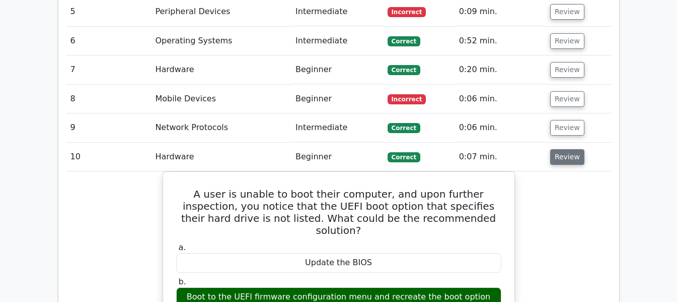
click at [563, 149] on button "Review" at bounding box center [568, 157] width 34 height 16
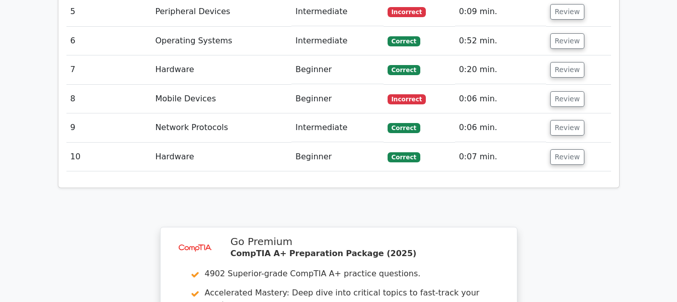
click at [563, 113] on td "Review" at bounding box center [578, 127] width 65 height 29
click at [563, 120] on button "Review" at bounding box center [568, 128] width 34 height 16
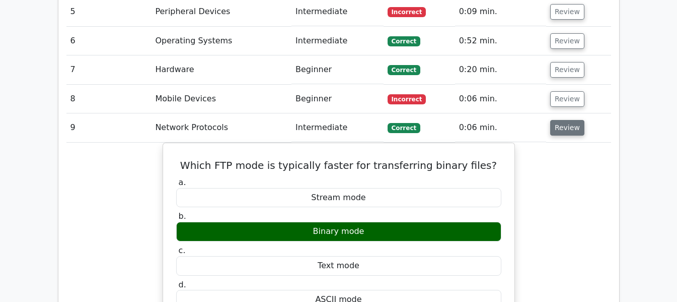
click at [563, 120] on button "Review" at bounding box center [568, 128] width 34 height 16
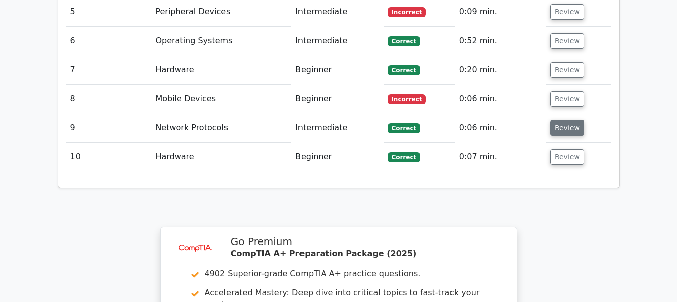
click at [563, 120] on button "Review" at bounding box center [568, 128] width 34 height 16
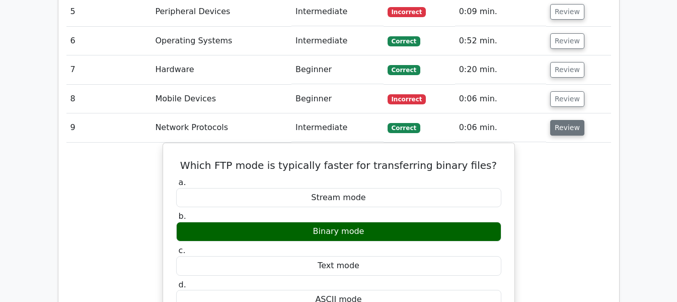
click at [563, 120] on button "Review" at bounding box center [568, 128] width 34 height 16
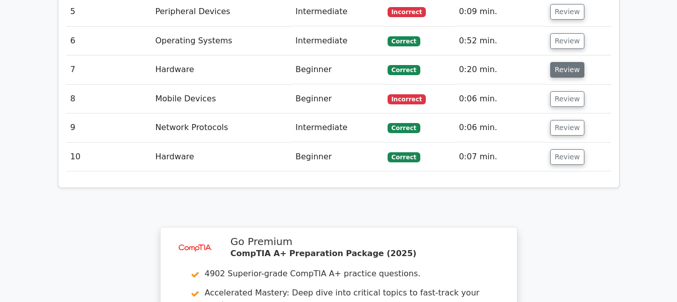
click at [562, 62] on button "Review" at bounding box center [568, 70] width 34 height 16
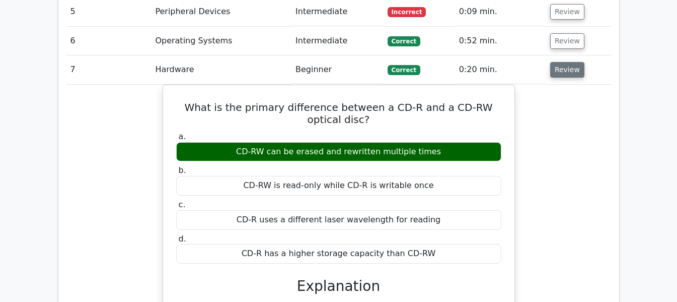
click at [562, 62] on button "Review" at bounding box center [568, 70] width 34 height 16
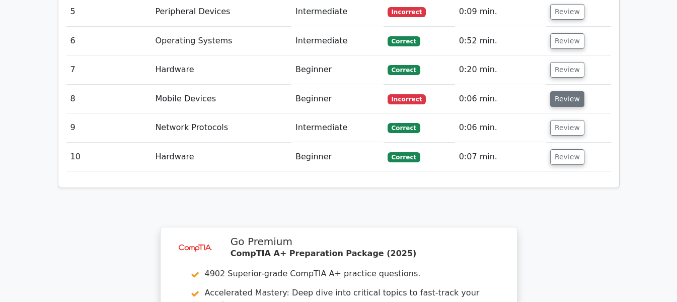
click at [564, 91] on button "Review" at bounding box center [568, 99] width 34 height 16
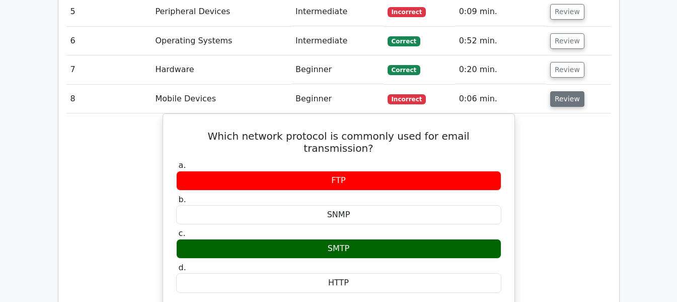
click at [564, 91] on button "Review" at bounding box center [568, 99] width 34 height 16
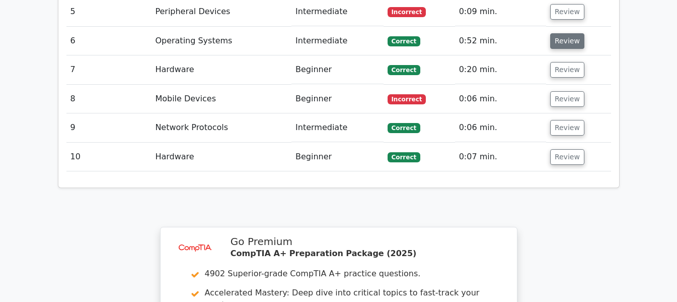
click at [562, 33] on button "Review" at bounding box center [568, 41] width 34 height 16
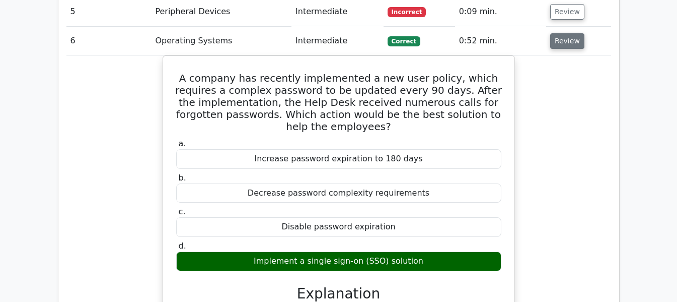
click at [562, 33] on button "Review" at bounding box center [568, 41] width 34 height 16
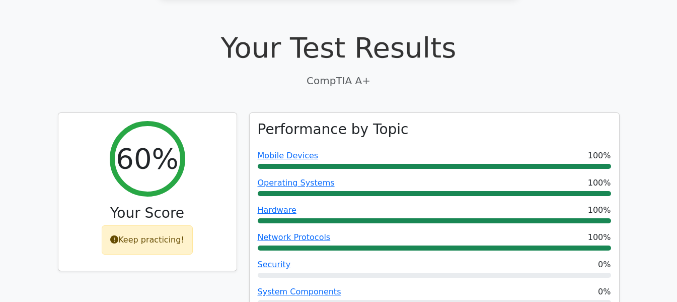
scroll to position [191, 0]
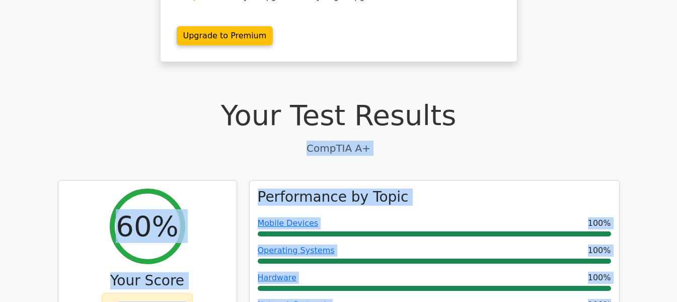
drag, startPoint x: 652, startPoint y: 56, endPoint x: 657, endPoint y: 290, distance: 233.8
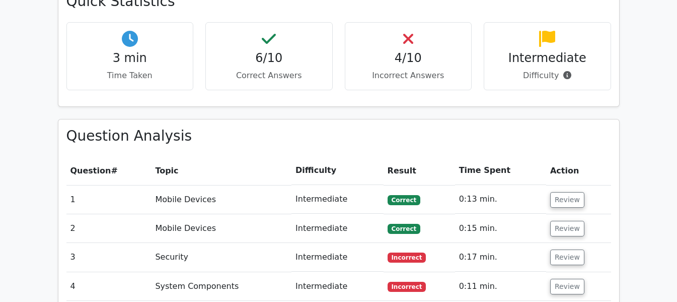
scroll to position [1223, 0]
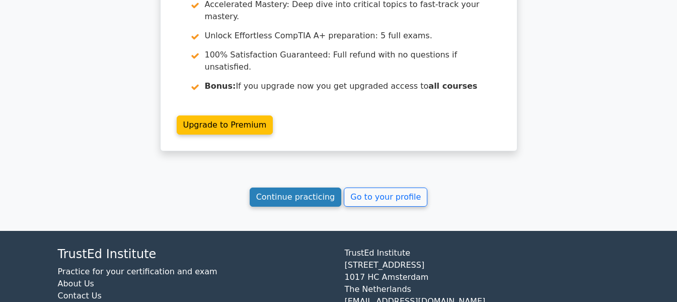
click at [323, 187] on link "Continue practicing" at bounding box center [296, 196] width 92 height 19
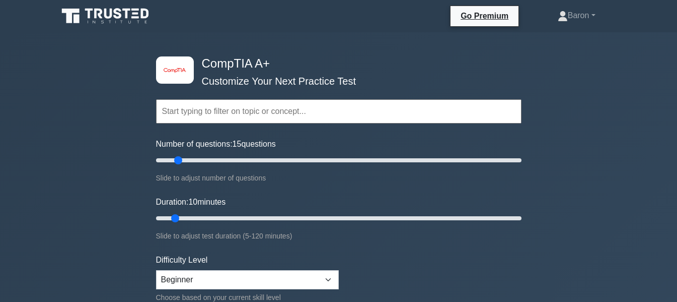
drag, startPoint x: 171, startPoint y: 161, endPoint x: 181, endPoint y: 163, distance: 9.8
type input "15"
click at [181, 163] on input "Number of questions: 15 questions" at bounding box center [339, 160] width 366 height 12
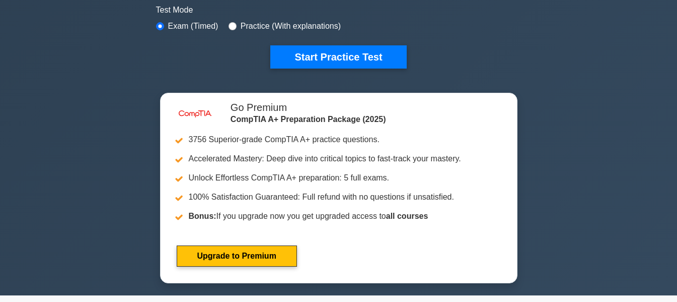
scroll to position [318, 0]
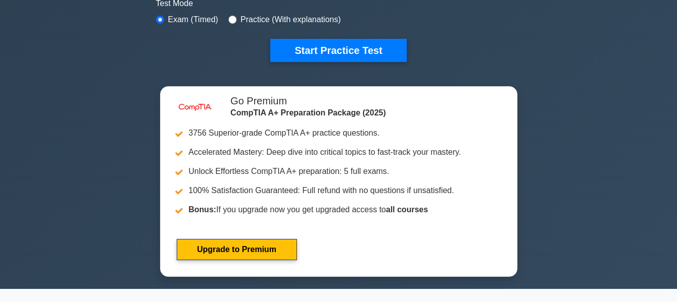
click at [293, 18] on label "Practice (With explanations)" at bounding box center [291, 20] width 100 height 12
click at [247, 18] on label "Practice (With explanations)" at bounding box center [291, 20] width 100 height 12
click at [226, 18] on div "Test Mode Exam (Timed) Practice (With explanations)" at bounding box center [339, 11] width 366 height 29
click at [232, 18] on input "radio" at bounding box center [233, 20] width 8 height 8
radio input "true"
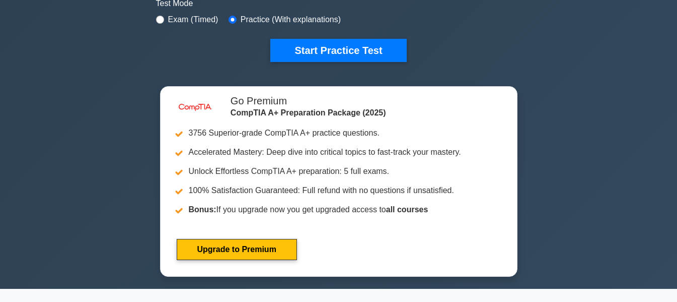
click at [166, 18] on div "Exam (Timed)" at bounding box center [187, 20] width 62 height 12
click at [158, 20] on input "radio" at bounding box center [160, 20] width 8 height 8
radio input "true"
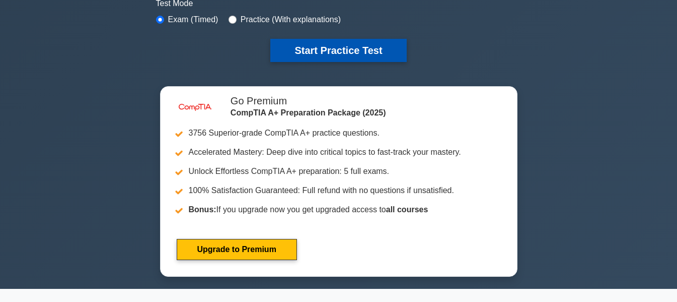
click at [382, 58] on button "Start Practice Test" at bounding box center [338, 50] width 136 height 23
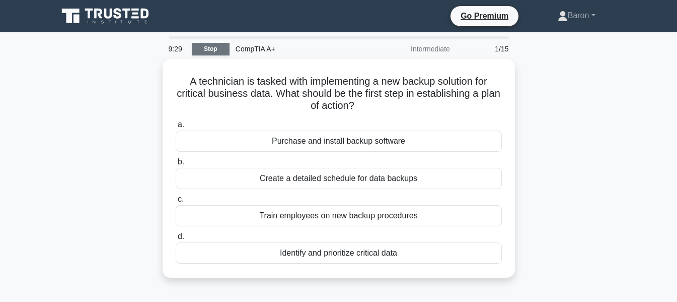
click at [208, 51] on link "Stop" at bounding box center [211, 49] width 38 height 13
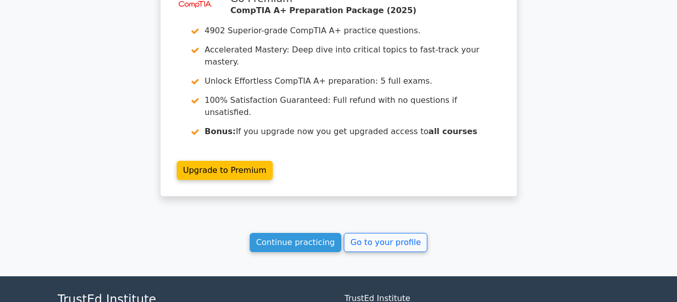
scroll to position [834, 0]
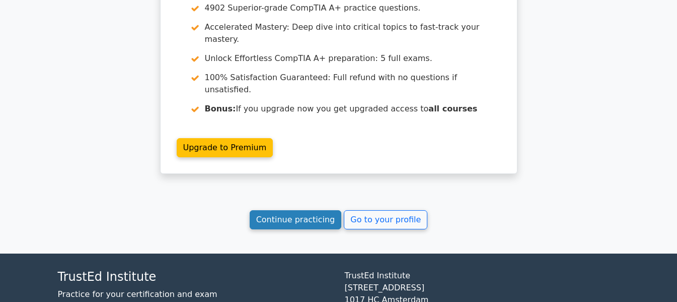
click at [296, 210] on link "Continue practicing" at bounding box center [296, 219] width 92 height 19
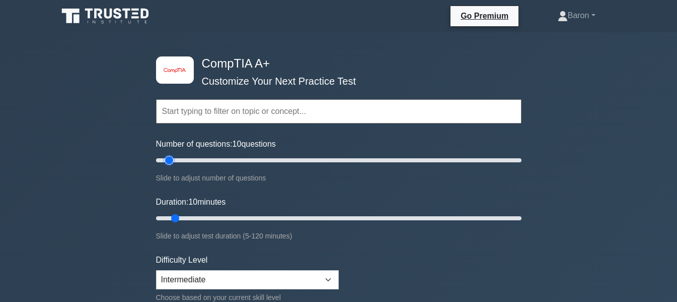
click at [172, 160] on input "Number of questions: 10 questions" at bounding box center [339, 160] width 366 height 12
click at [185, 160] on input "Number of questions: 10 questions" at bounding box center [339, 160] width 366 height 12
type input "15"
click at [178, 156] on input "Number of questions: 15 questions" at bounding box center [339, 160] width 366 height 12
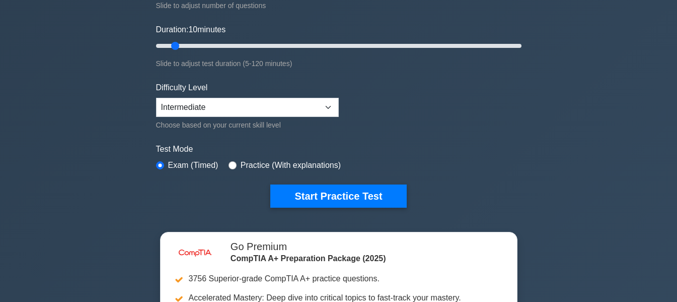
scroll to position [219, 0]
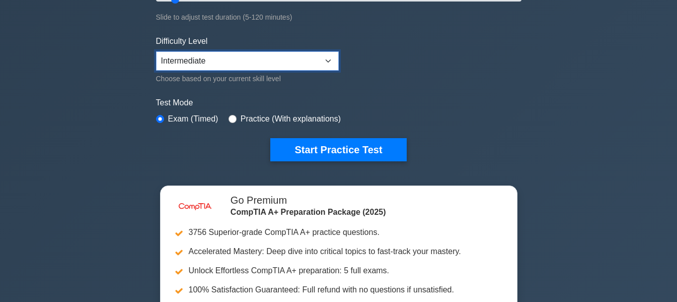
drag, startPoint x: 284, startPoint y: 65, endPoint x: 279, endPoint y: 69, distance: 5.7
click at [284, 65] on select "Beginner Intermediate Expert" at bounding box center [247, 60] width 183 height 19
select select "beginner"
click at [156, 51] on select "Beginner Intermediate Expert" at bounding box center [247, 60] width 183 height 19
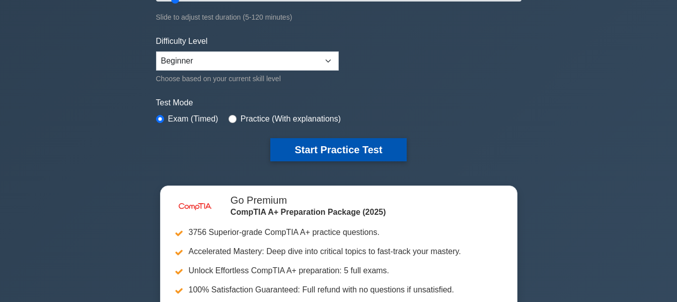
click at [320, 142] on button "Start Practice Test" at bounding box center [338, 149] width 136 height 23
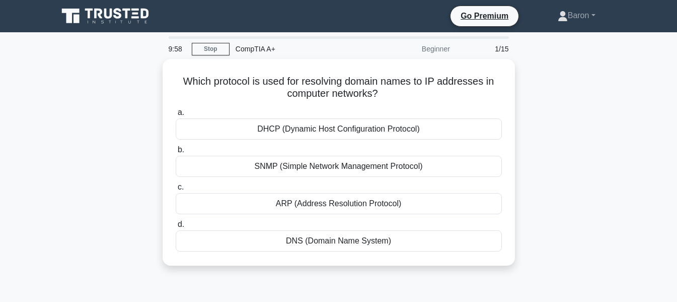
scroll to position [6, 0]
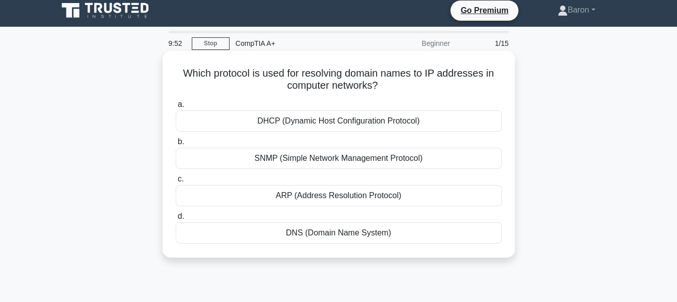
click at [388, 123] on div "DHCP (Dynamic Host Configuration Protocol)" at bounding box center [339, 120] width 326 height 21
click at [176, 108] on input "a. DHCP (Dynamic Host Configuration Protocol)" at bounding box center [176, 104] width 0 height 7
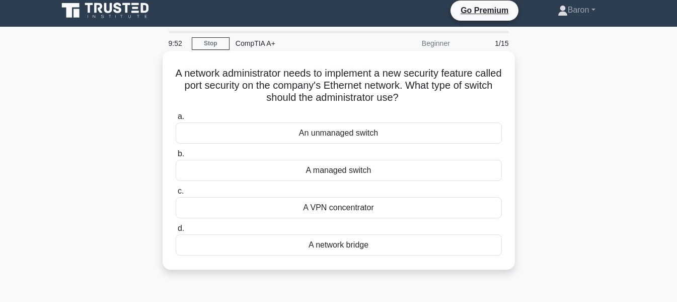
scroll to position [0, 0]
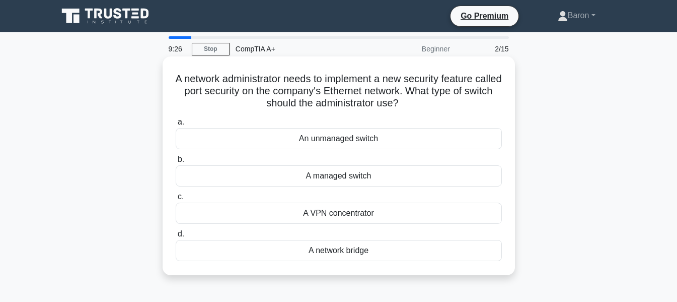
click at [379, 212] on div "A VPN concentrator" at bounding box center [339, 212] width 326 height 21
click at [176, 200] on input "c. A VPN concentrator" at bounding box center [176, 196] width 0 height 7
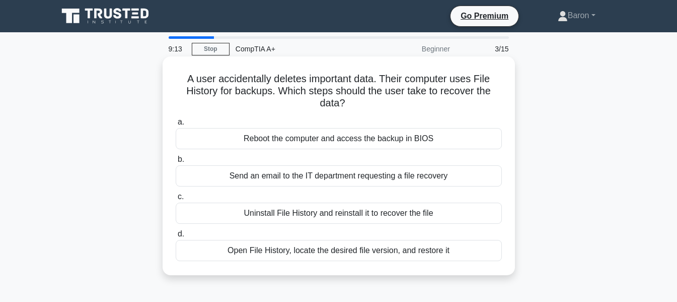
click at [316, 249] on div "Open File History, locate the desired file version, and restore it" at bounding box center [339, 250] width 326 height 21
click at [176, 237] on input "d. Open File History, locate the desired file version, and restore it" at bounding box center [176, 234] width 0 height 7
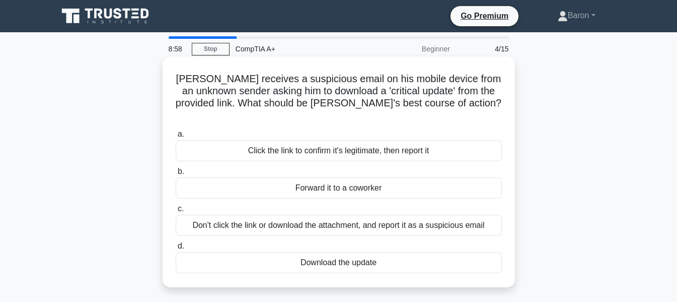
click at [382, 215] on div "Don't click the link or download the attachment, and report it as a suspicious …" at bounding box center [339, 225] width 326 height 21
click at [176, 212] on input "c. Don't click the link or download the attachment, and report it as a suspicio…" at bounding box center [176, 209] width 0 height 7
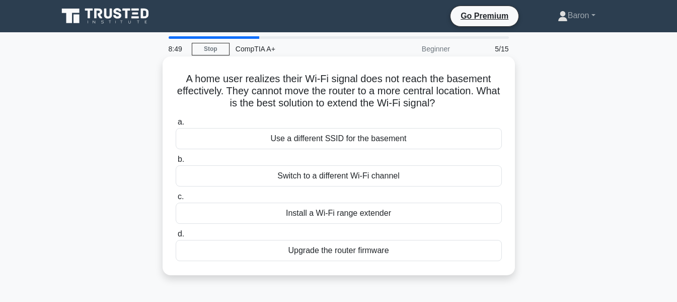
click at [352, 213] on div "Install a Wi-Fi range extender" at bounding box center [339, 212] width 326 height 21
click at [176, 200] on input "c. Install a Wi-Fi range extender" at bounding box center [176, 196] width 0 height 7
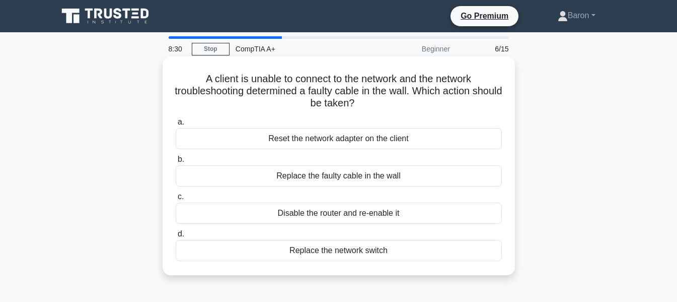
click at [349, 174] on div "Replace the faulty cable in the wall" at bounding box center [339, 175] width 326 height 21
click at [176, 163] on input "b. Replace the faulty cable in the wall" at bounding box center [176, 159] width 0 height 7
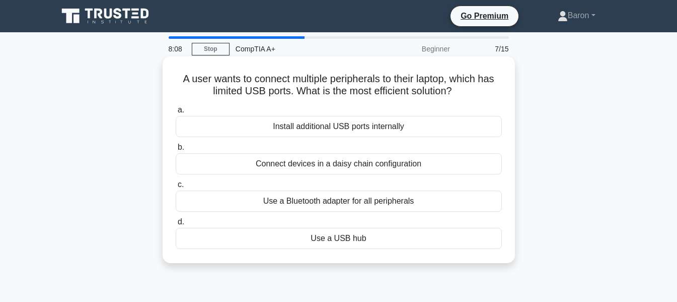
click at [343, 237] on div "Use a USB hub" at bounding box center [339, 238] width 326 height 21
click at [176, 225] on input "d. Use a USB hub" at bounding box center [176, 222] width 0 height 7
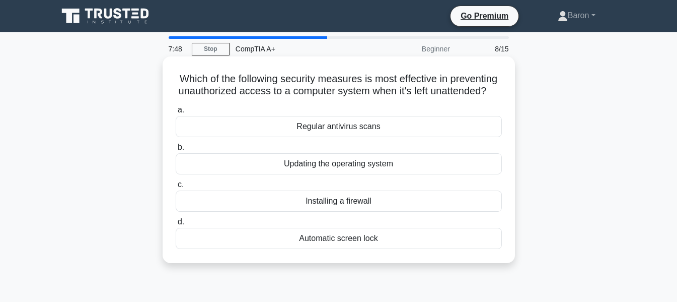
click at [371, 249] on div "Automatic screen lock" at bounding box center [339, 238] width 326 height 21
click at [176, 225] on input "d. Automatic screen lock" at bounding box center [176, 222] width 0 height 7
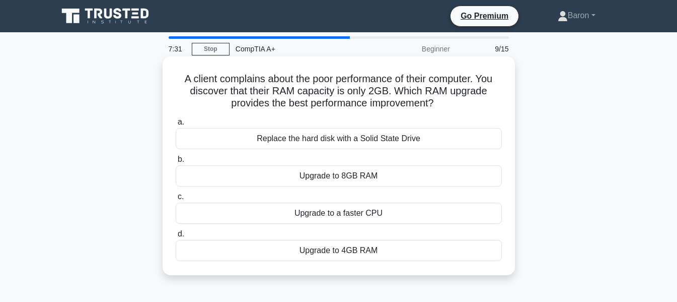
click at [379, 176] on div "Upgrade to 8GB RAM" at bounding box center [339, 175] width 326 height 21
click at [176, 163] on input "b. Upgrade to 8GB RAM" at bounding box center [176, 159] width 0 height 7
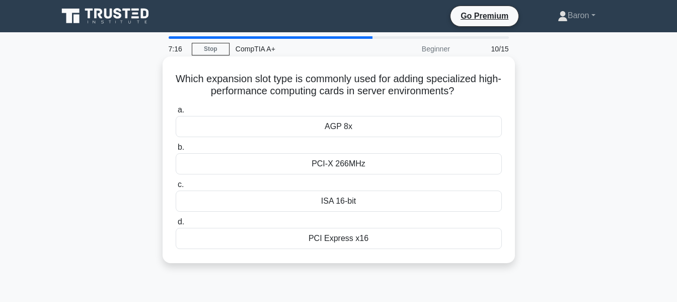
click at [361, 160] on div "PCI-X 266MHz" at bounding box center [339, 163] width 326 height 21
click at [176, 151] on input "b. PCI-X 266MHz" at bounding box center [176, 147] width 0 height 7
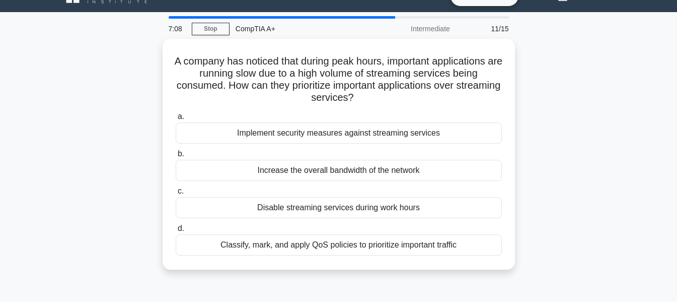
scroll to position [25, 0]
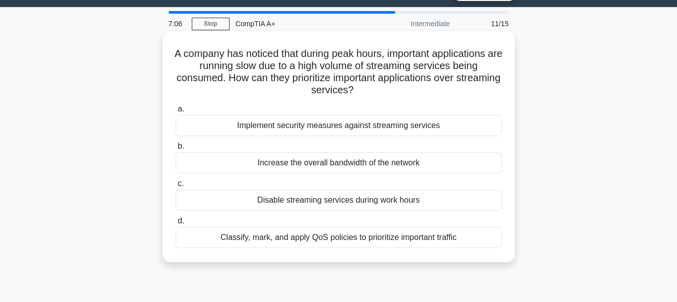
click at [440, 237] on div "Classify, mark, and apply QoS policies to prioritize important traffic" at bounding box center [339, 237] width 326 height 21
click at [176, 224] on input "d. Classify, mark, and apply QoS policies to prioritize important traffic" at bounding box center [176, 221] width 0 height 7
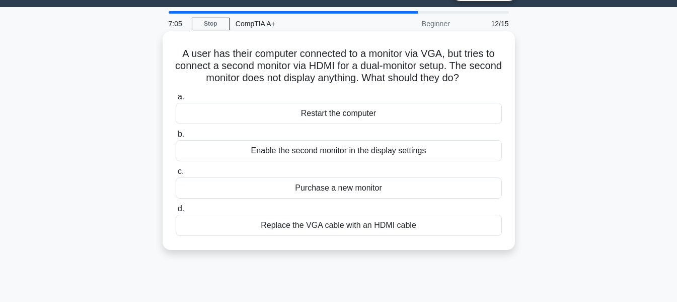
scroll to position [0, 0]
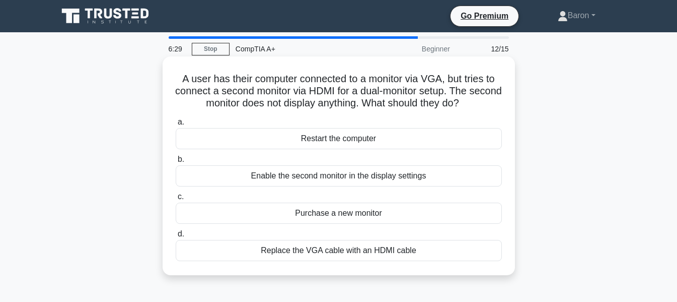
click at [339, 177] on div "Enable the second monitor in the display settings" at bounding box center [339, 175] width 326 height 21
click at [176, 163] on input "b. Enable the second monitor in the display settings" at bounding box center [176, 159] width 0 height 7
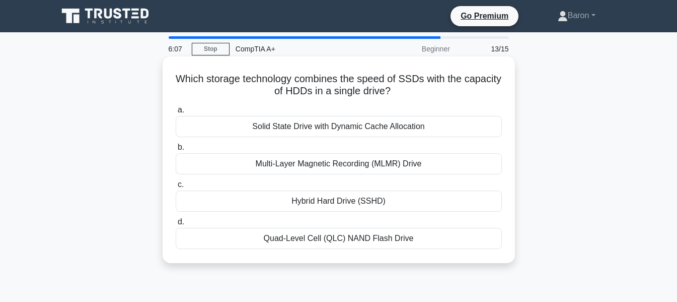
click at [358, 203] on div "Hybrid Hard Drive (SSHD)" at bounding box center [339, 200] width 326 height 21
click at [176, 188] on input "c. Hybrid Hard Drive (SSHD)" at bounding box center [176, 184] width 0 height 7
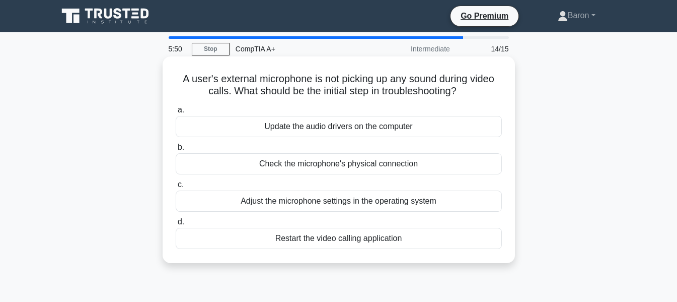
click at [340, 163] on div "Check the microphone's physical connection" at bounding box center [339, 163] width 326 height 21
click at [176, 151] on input "b. Check the microphone's physical connection" at bounding box center [176, 147] width 0 height 7
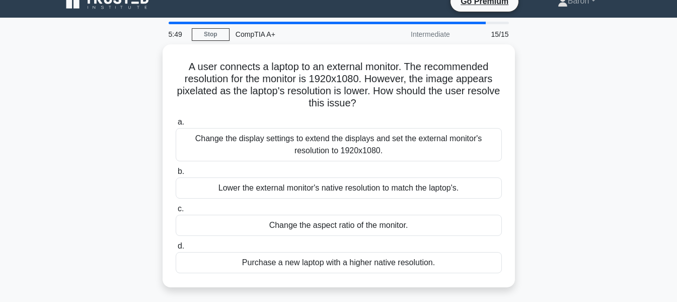
scroll to position [27, 0]
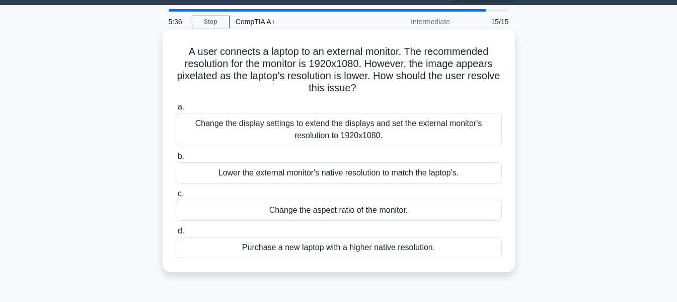
click at [313, 124] on div "Change the display settings to extend the displays and set the external monitor…" at bounding box center [339, 129] width 326 height 33
click at [176, 110] on input "a. Change the display settings to extend the displays and set the external moni…" at bounding box center [176, 107] width 0 height 7
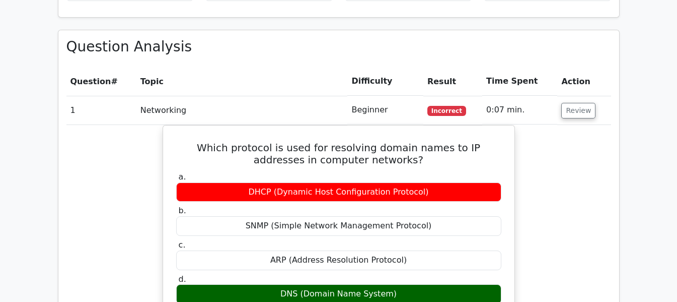
scroll to position [759, 0]
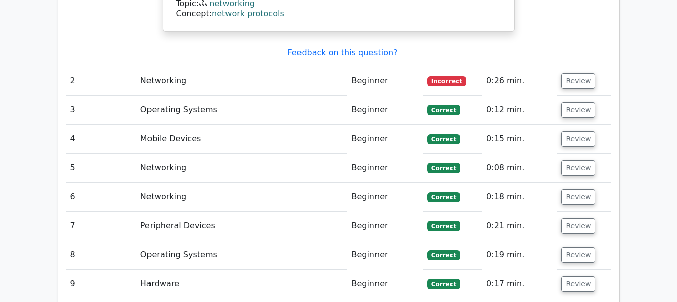
scroll to position [1358, 0]
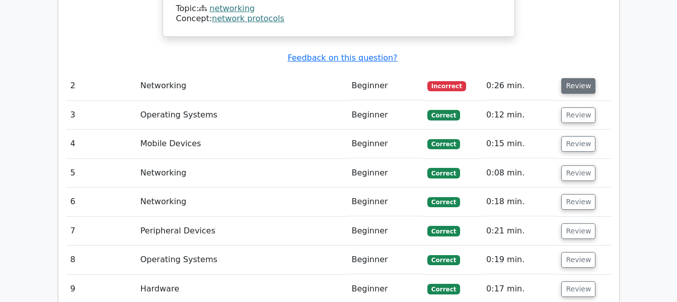
click at [580, 78] on button "Review" at bounding box center [579, 86] width 34 height 16
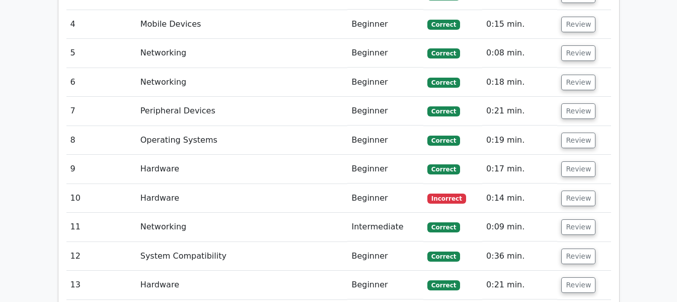
scroll to position [1822, 0]
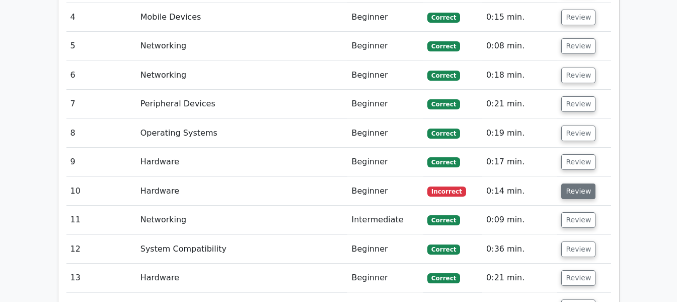
click at [578, 183] on button "Review" at bounding box center [579, 191] width 34 height 16
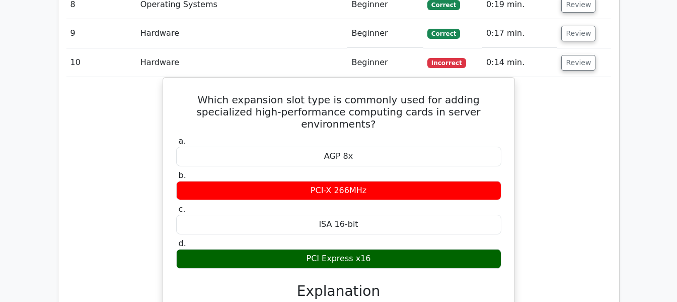
scroll to position [1931, 0]
